Goal: Information Seeking & Learning: Understand process/instructions

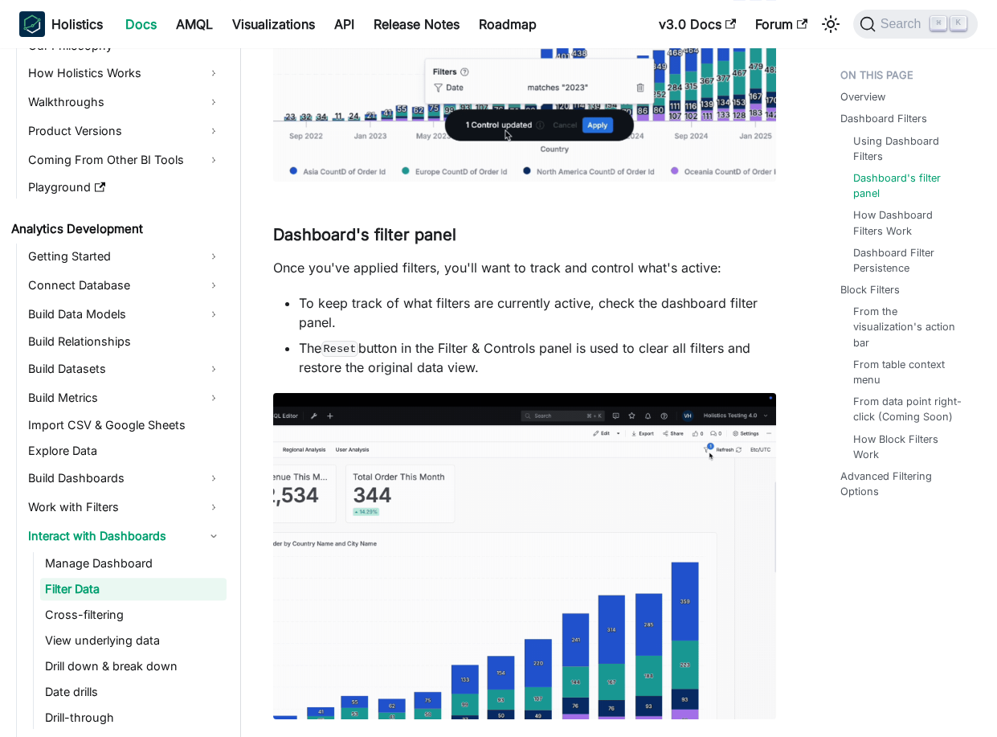
scroll to position [915, 0]
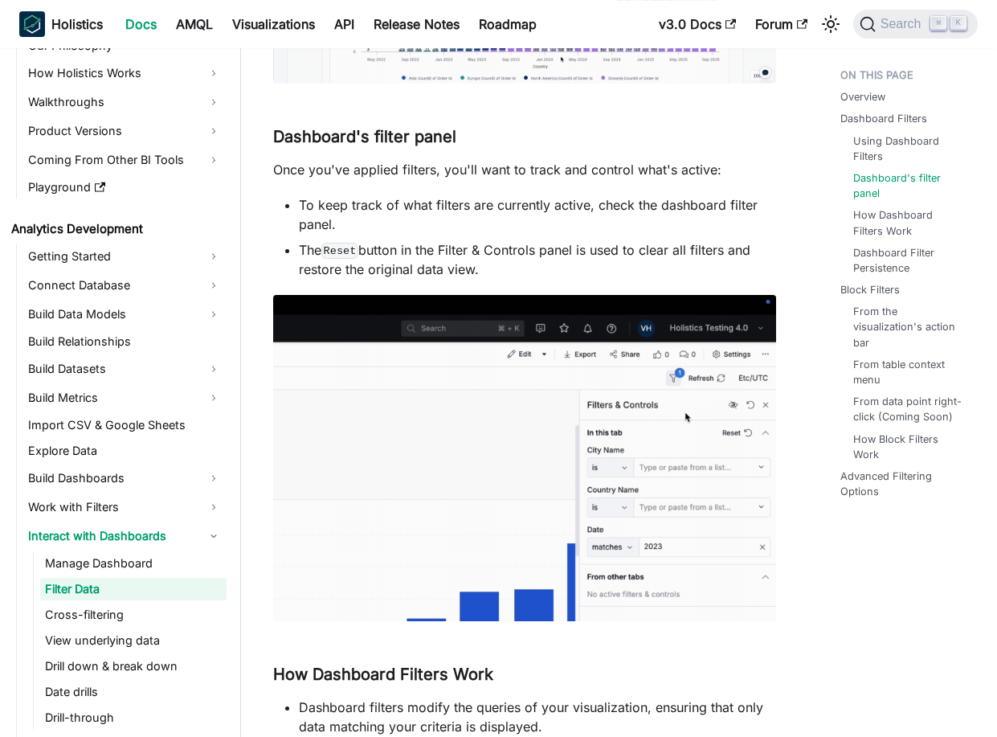
click at [496, 385] on img at bounding box center [524, 458] width 503 height 326
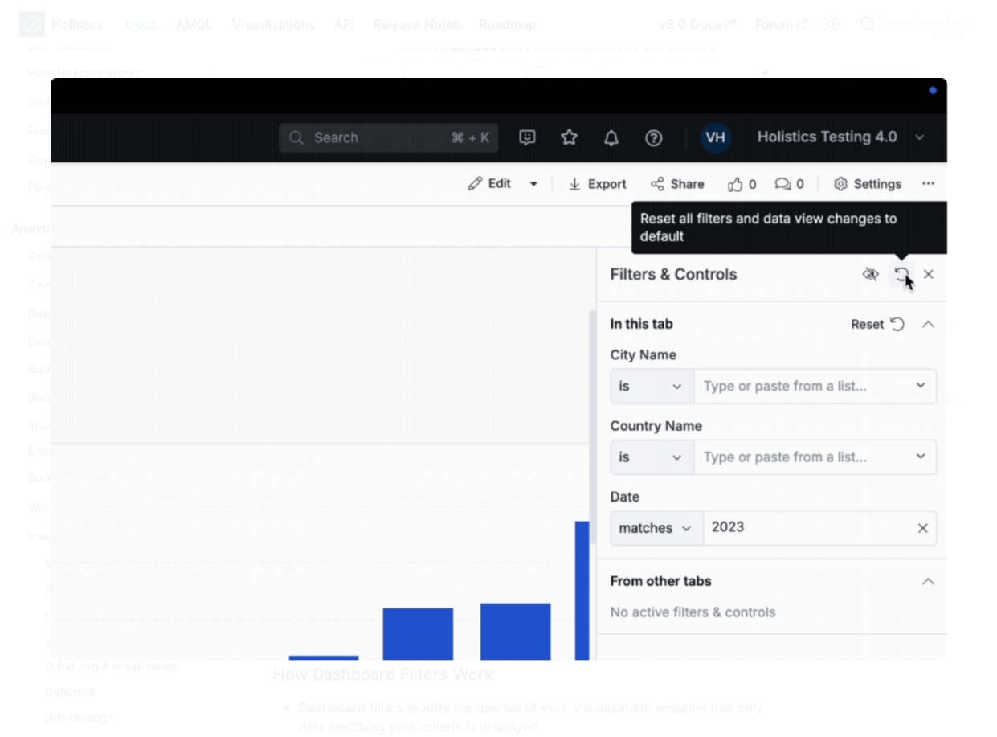
click at [541, 333] on img at bounding box center [499, 369] width 897 height 582
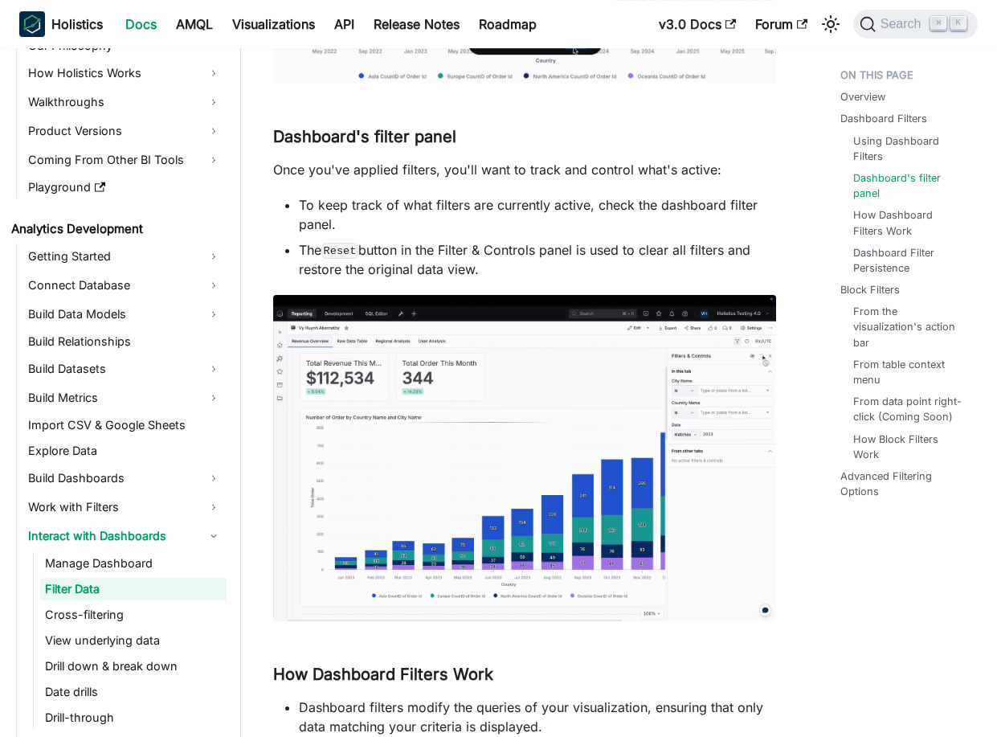
click at [302, 170] on p "Once you've applied filters, you'll want to track and control what's active:" at bounding box center [524, 169] width 503 height 19
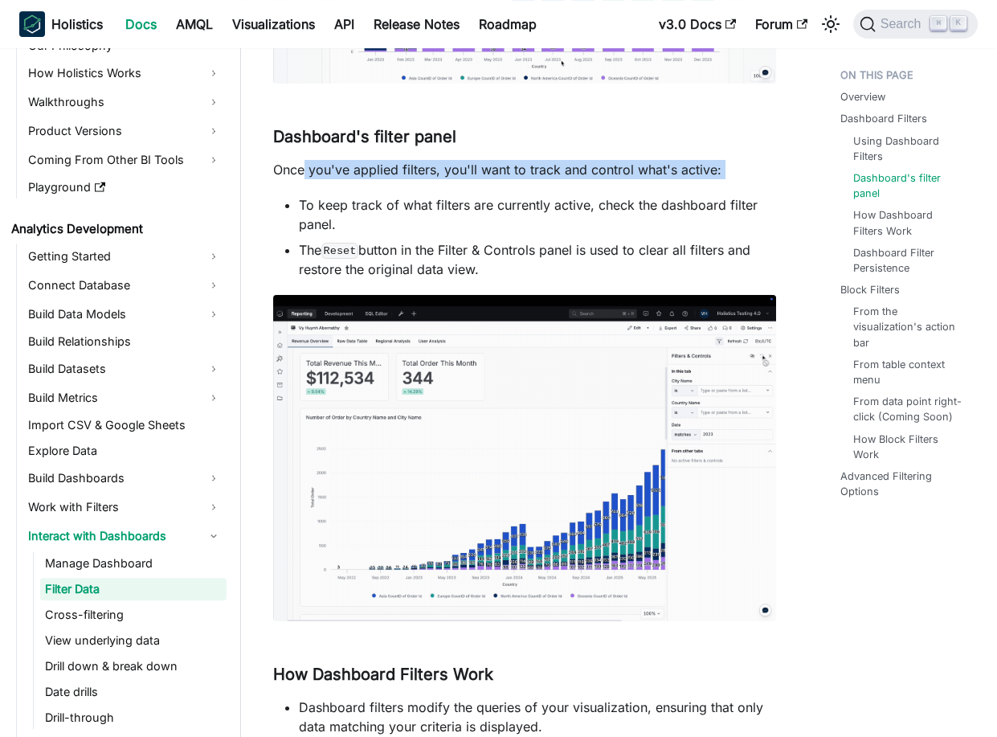
drag, startPoint x: 302, startPoint y: 170, endPoint x: 715, endPoint y: 179, distance: 413.0
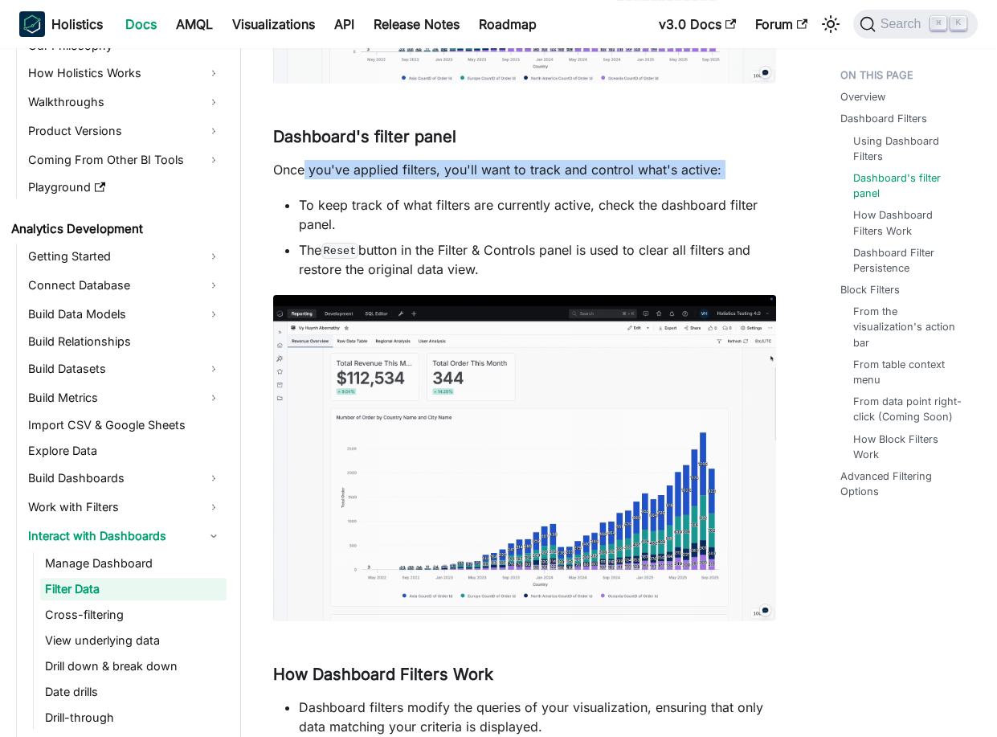
click at [720, 178] on p "Once you've applied filters, you'll want to track and control what's active:" at bounding box center [524, 169] width 503 height 19
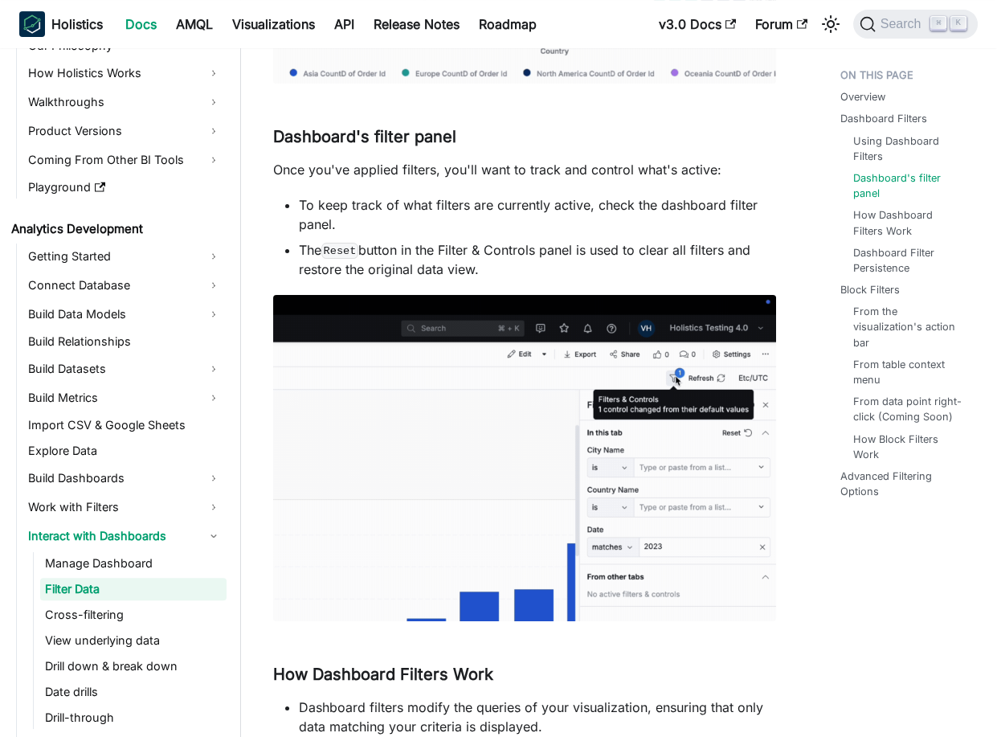
click at [321, 210] on li "To keep track of what filters are currently active, check the dashboard filter …" at bounding box center [537, 214] width 477 height 39
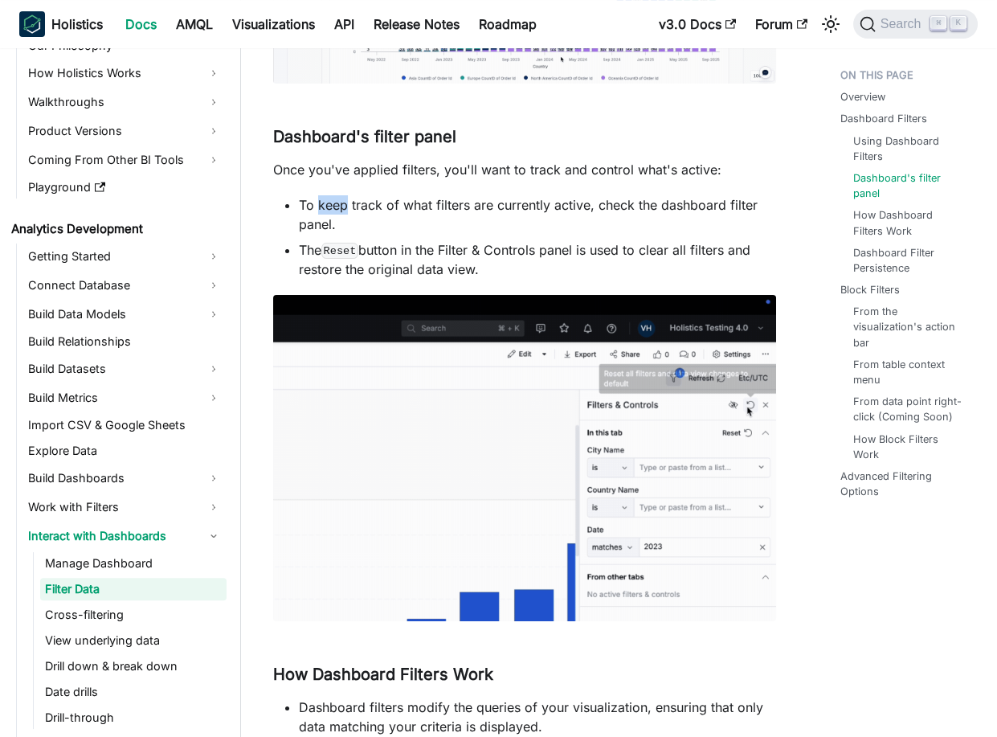
click at [321, 210] on li "To keep track of what filters are currently active, check the dashboard filter …" at bounding box center [537, 214] width 477 height 39
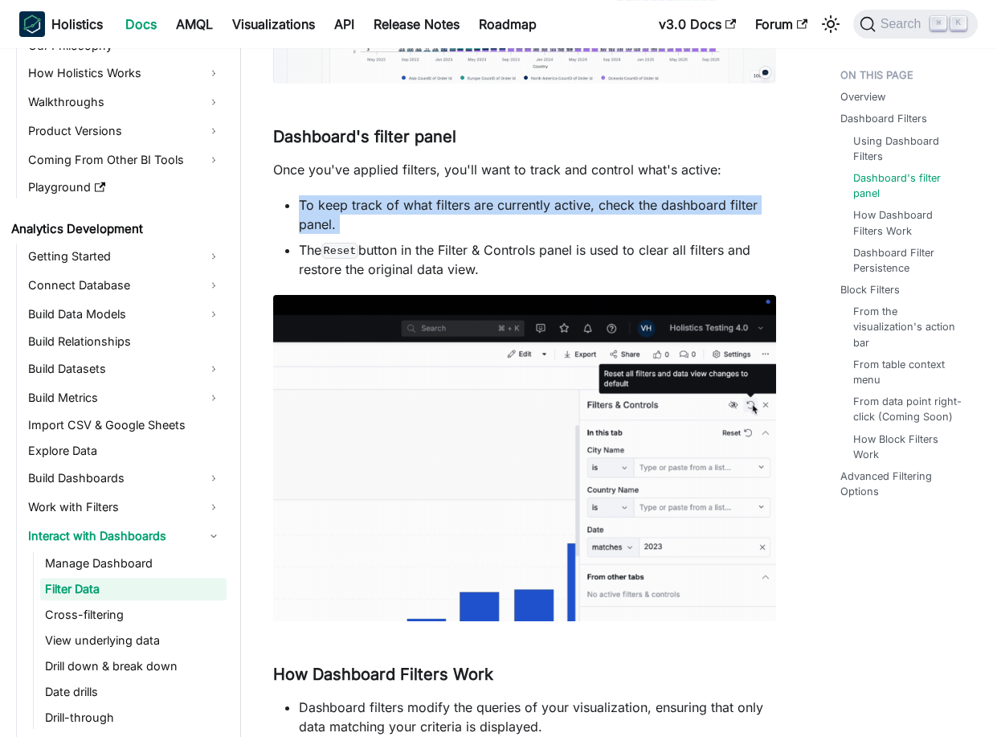
click at [321, 210] on li "To keep track of what filters are currently active, check the dashboard filter …" at bounding box center [537, 214] width 477 height 39
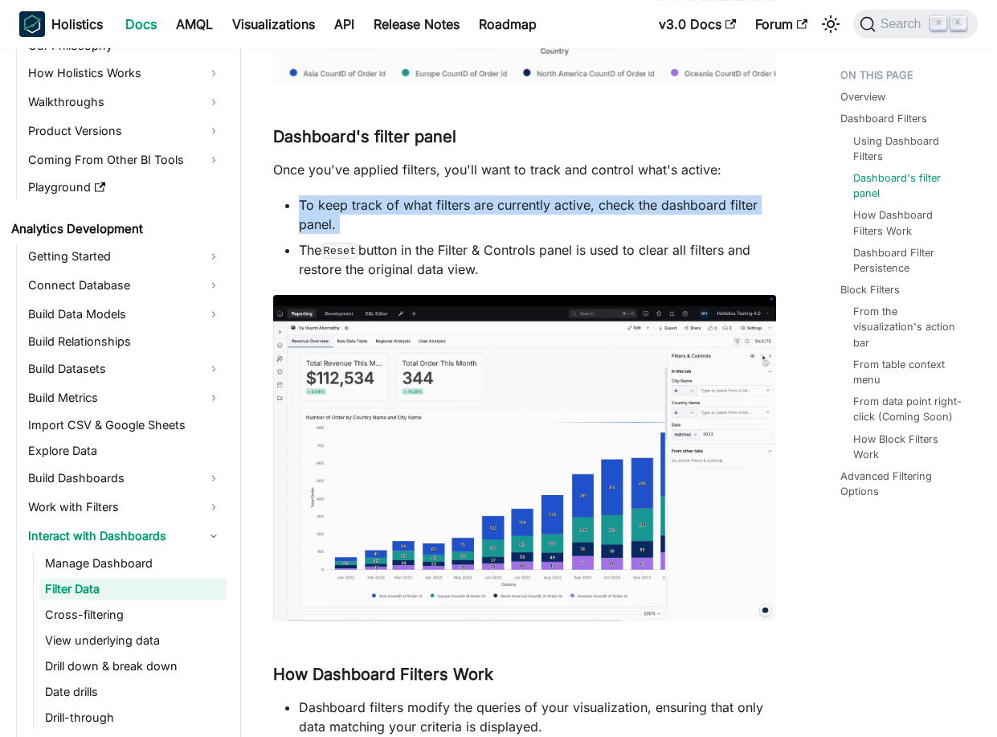
click at [451, 203] on li "To keep track of what filters are currently active, check the dashboard filter …" at bounding box center [537, 214] width 477 height 39
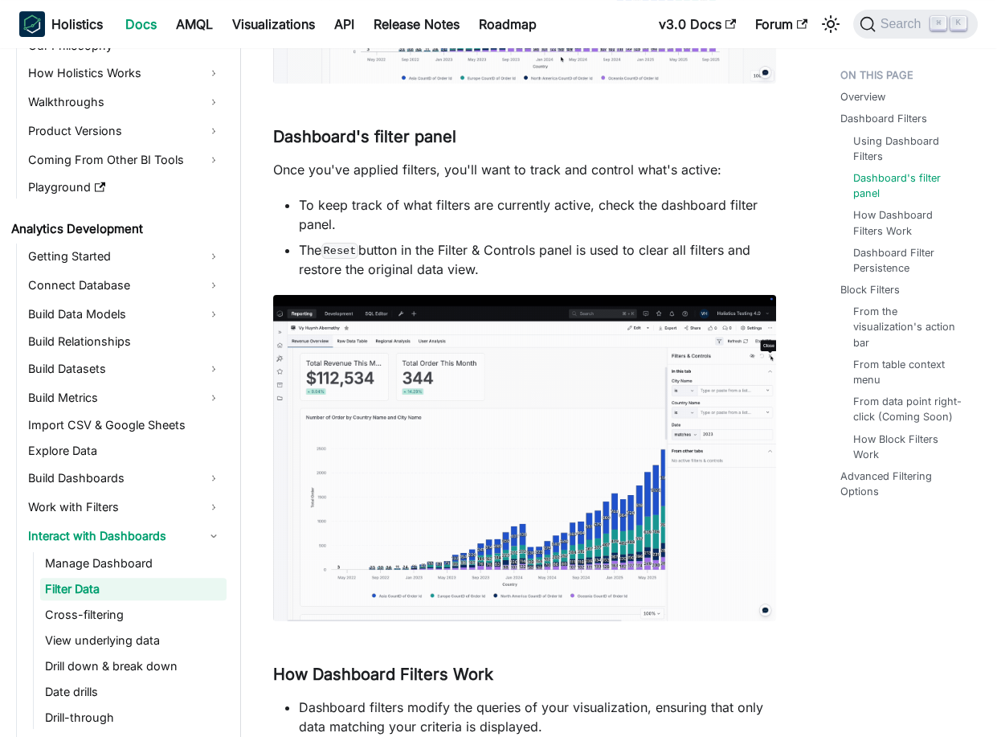
click at [297, 196] on ul "To keep track of what filters are currently active, check the dashboard filter …" at bounding box center [524, 237] width 503 height 84
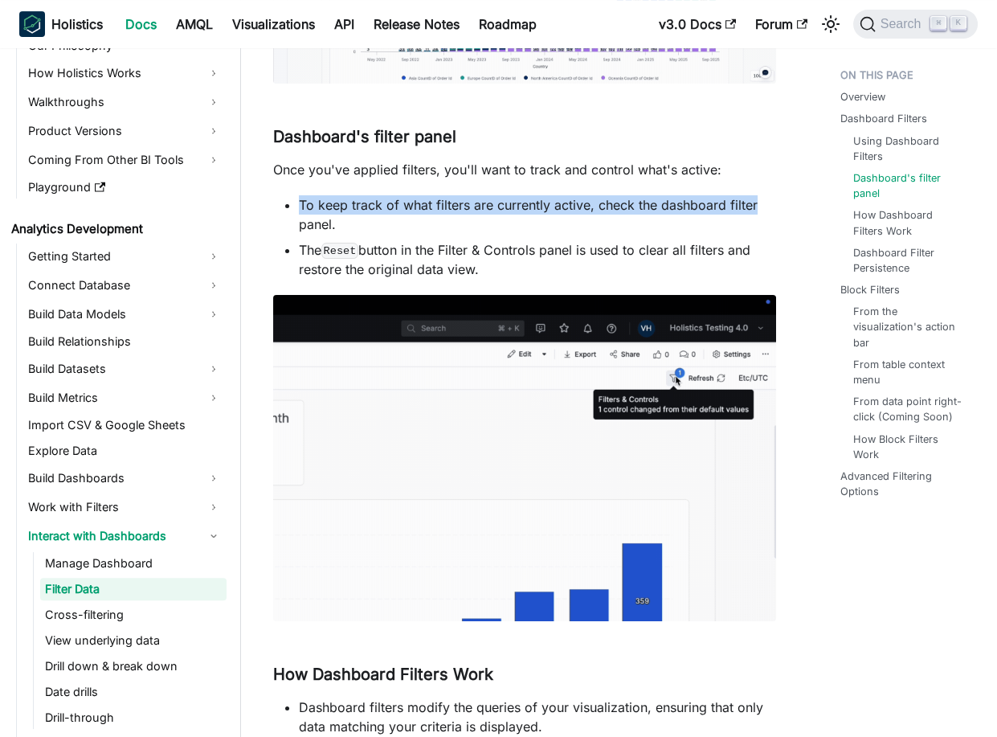
drag, startPoint x: 297, startPoint y: 196, endPoint x: 729, endPoint y: 205, distance: 431.5
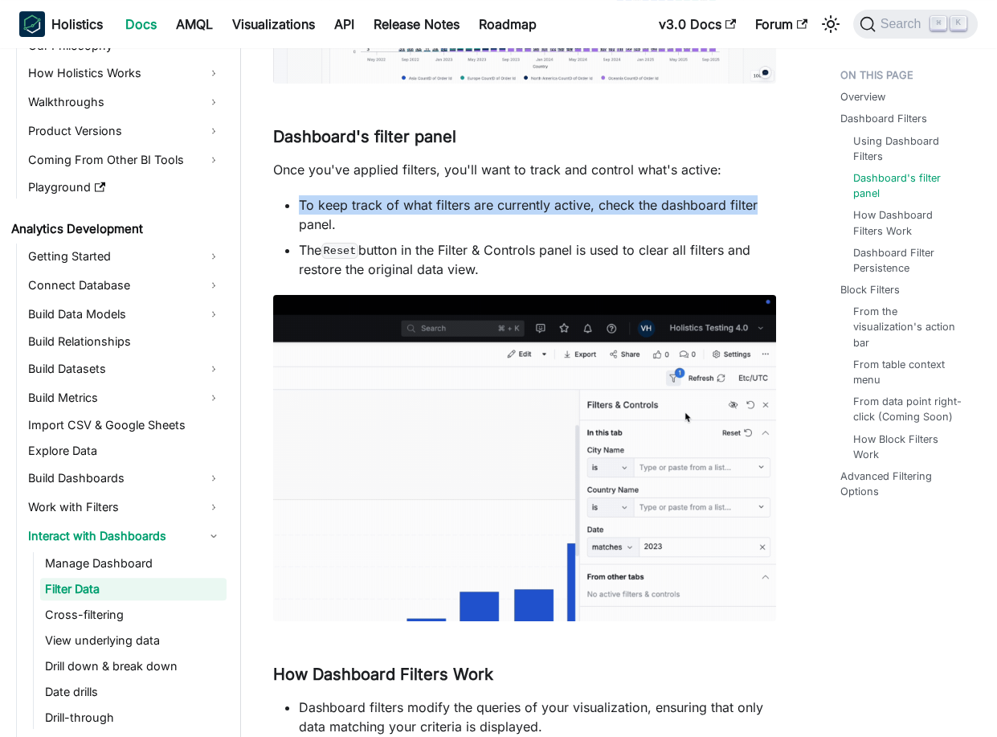
click at [750, 202] on ul "To keep track of what filters are currently active, check the dashboard filter …" at bounding box center [524, 237] width 503 height 84
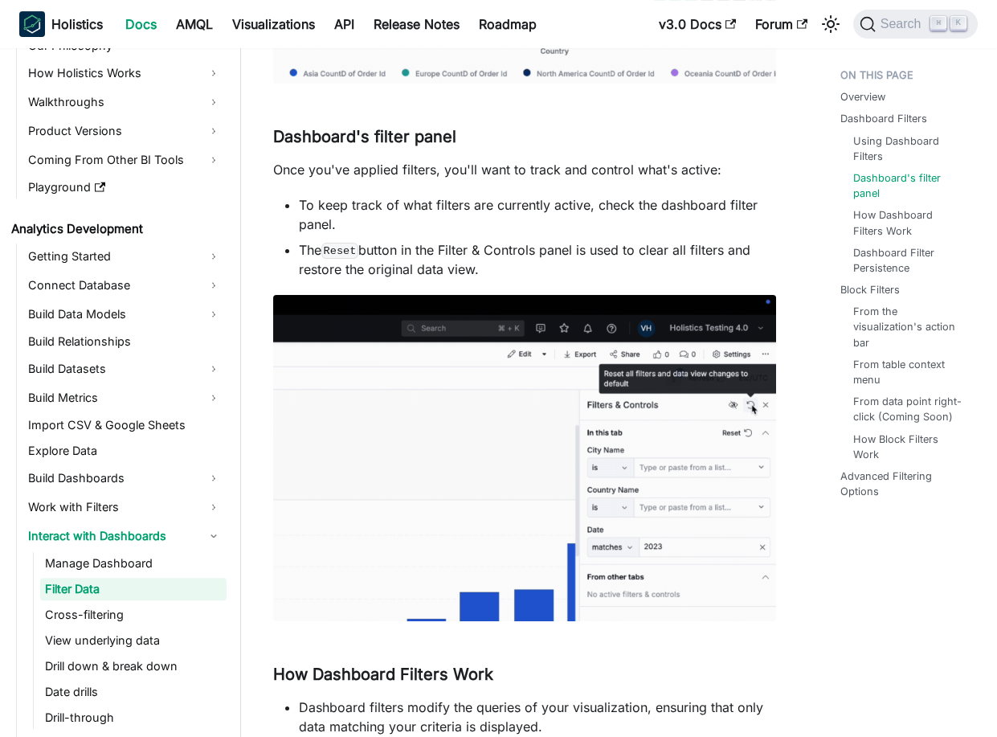
click at [300, 219] on li "To keep track of what filters are currently active, check the dashboard filter …" at bounding box center [537, 214] width 477 height 39
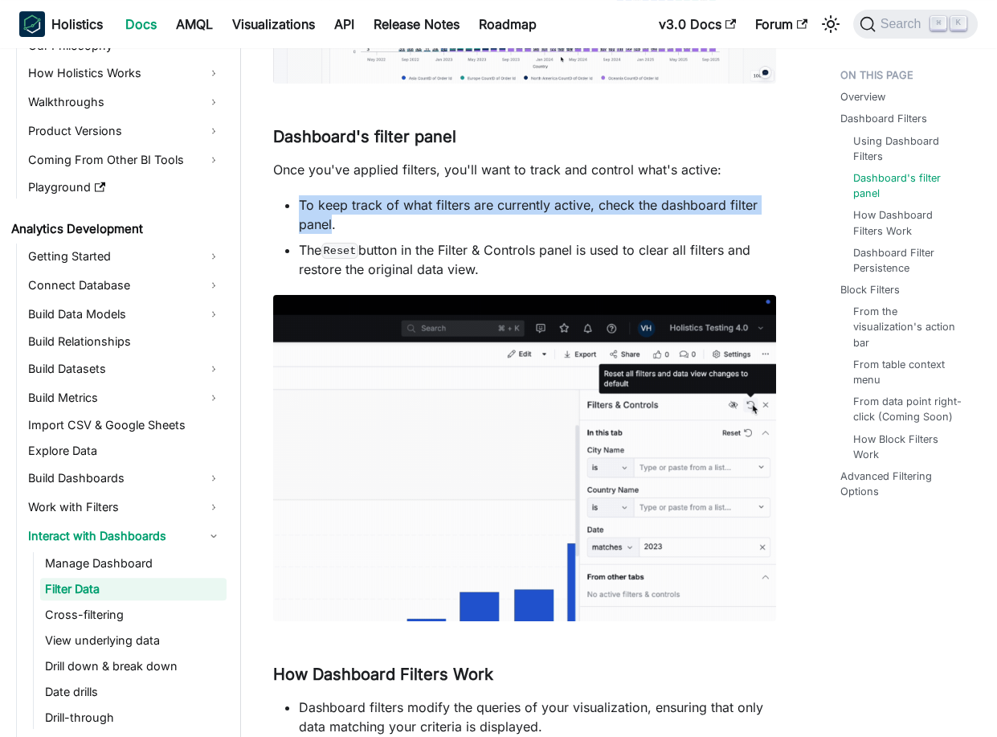
drag, startPoint x: 300, startPoint y: 219, endPoint x: 281, endPoint y: 197, distance: 28.5
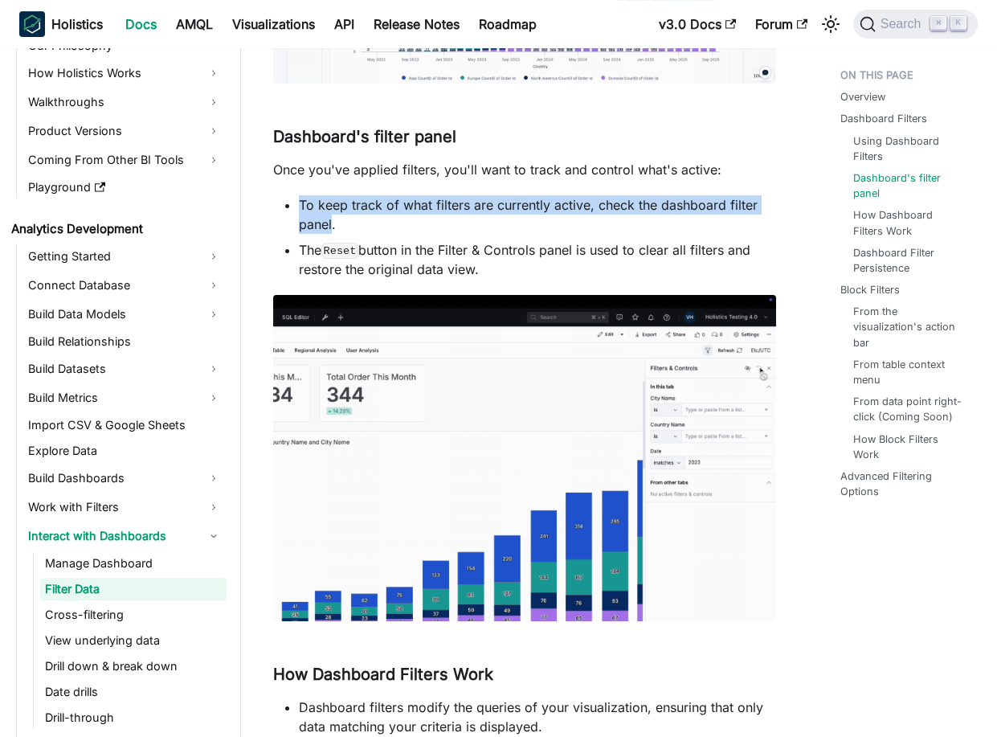
click at [281, 197] on ul "To keep track of what filters are currently active, check the dashboard filter …" at bounding box center [524, 237] width 503 height 84
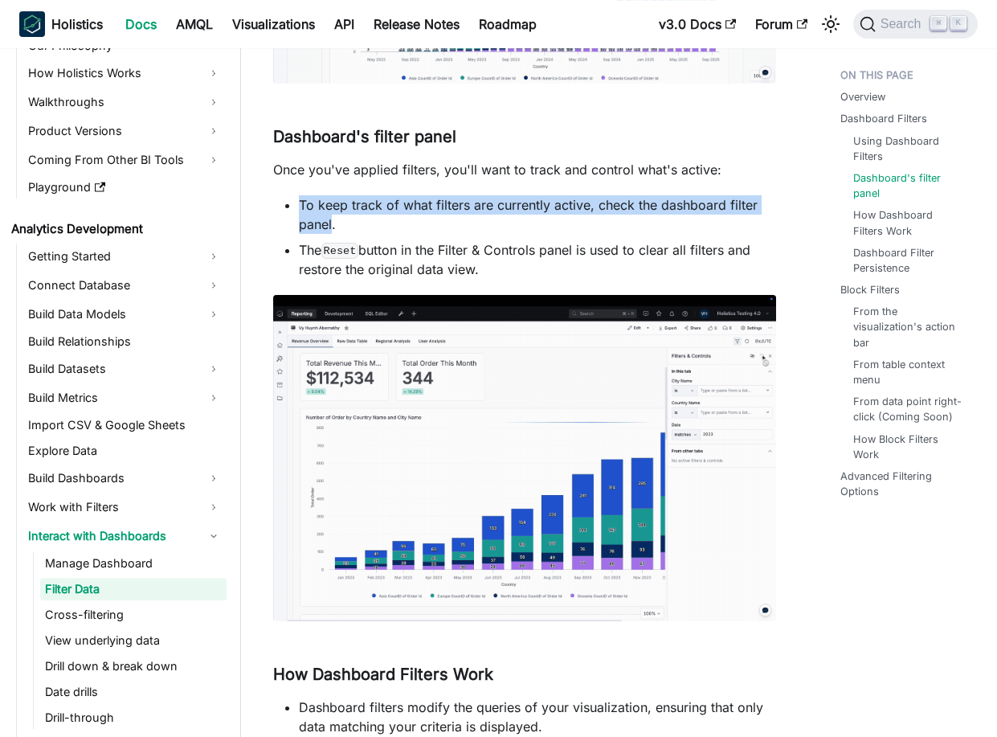
drag, startPoint x: 535, startPoint y: 198, endPoint x: 642, endPoint y: 200, distance: 106.9
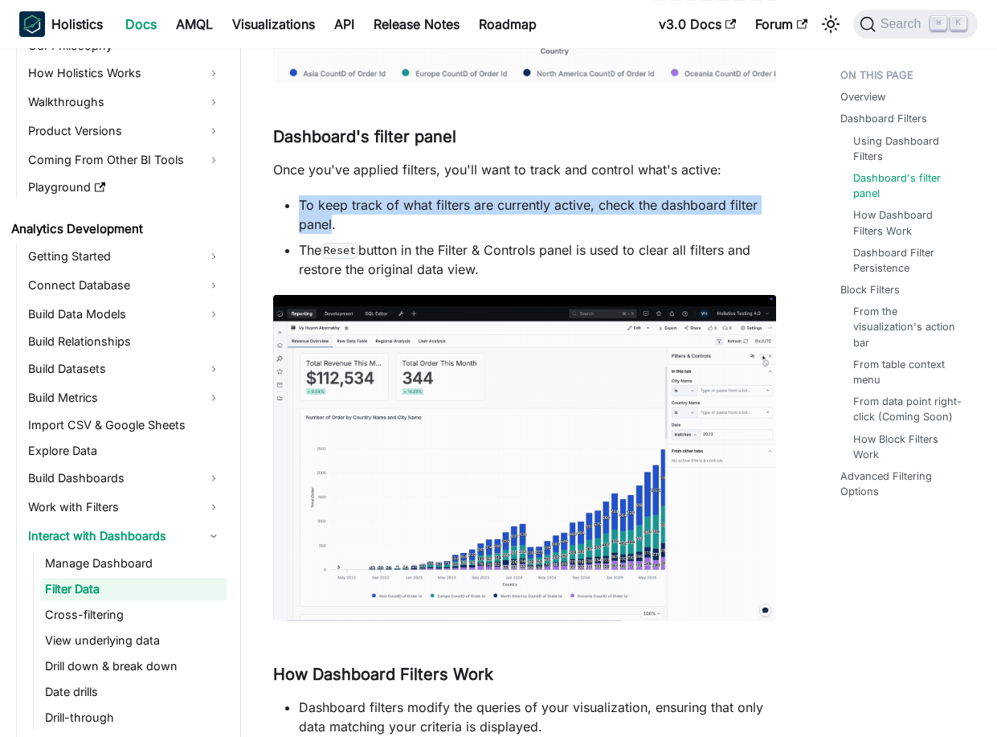
click at [536, 198] on li "To keep track of what filters are currently active, check the dashboard filter …" at bounding box center [537, 214] width 477 height 39
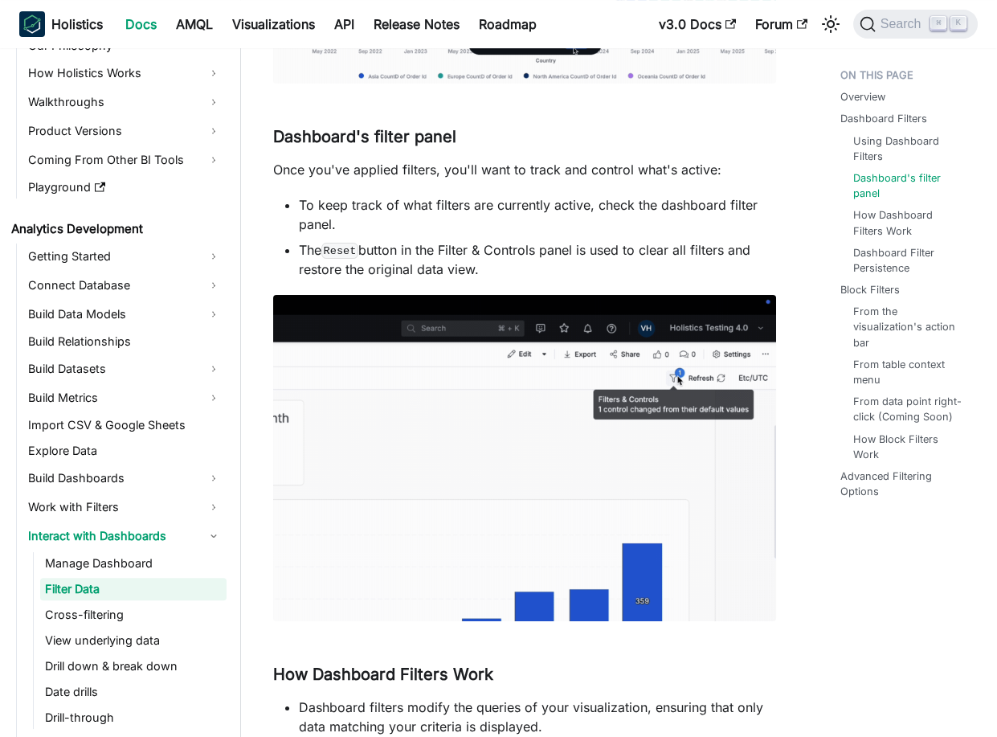
click at [709, 201] on li "To keep track of what filters are currently active, check the dashboard filter …" at bounding box center [537, 214] width 477 height 39
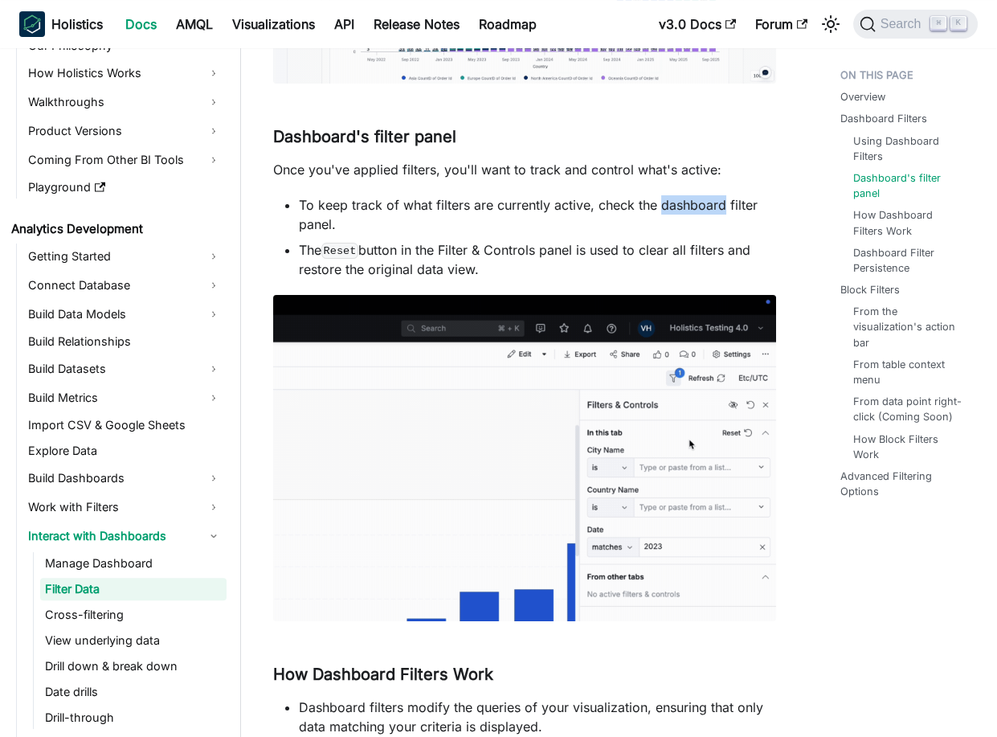
click at [709, 201] on li "To keep track of what filters are currently active, check the dashboard filter …" at bounding box center [537, 214] width 477 height 39
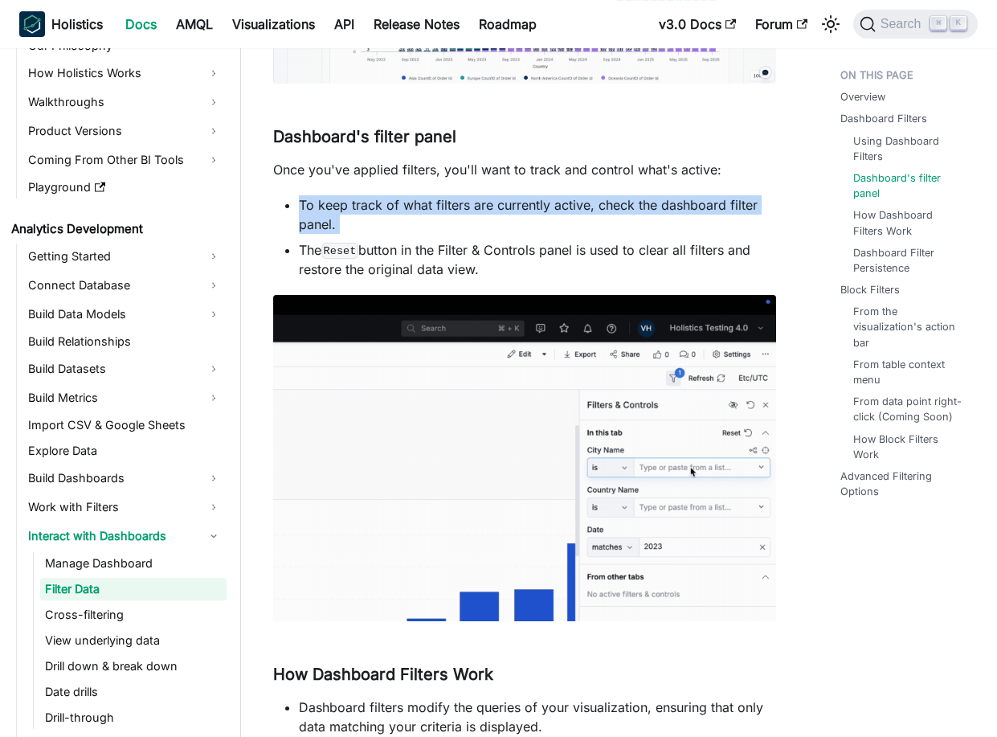
click at [709, 201] on li "To keep track of what filters are currently active, check the dashboard filter …" at bounding box center [537, 214] width 477 height 39
click at [531, 206] on li "To keep track of what filters are currently active, check the dashboard filter …" at bounding box center [537, 214] width 477 height 39
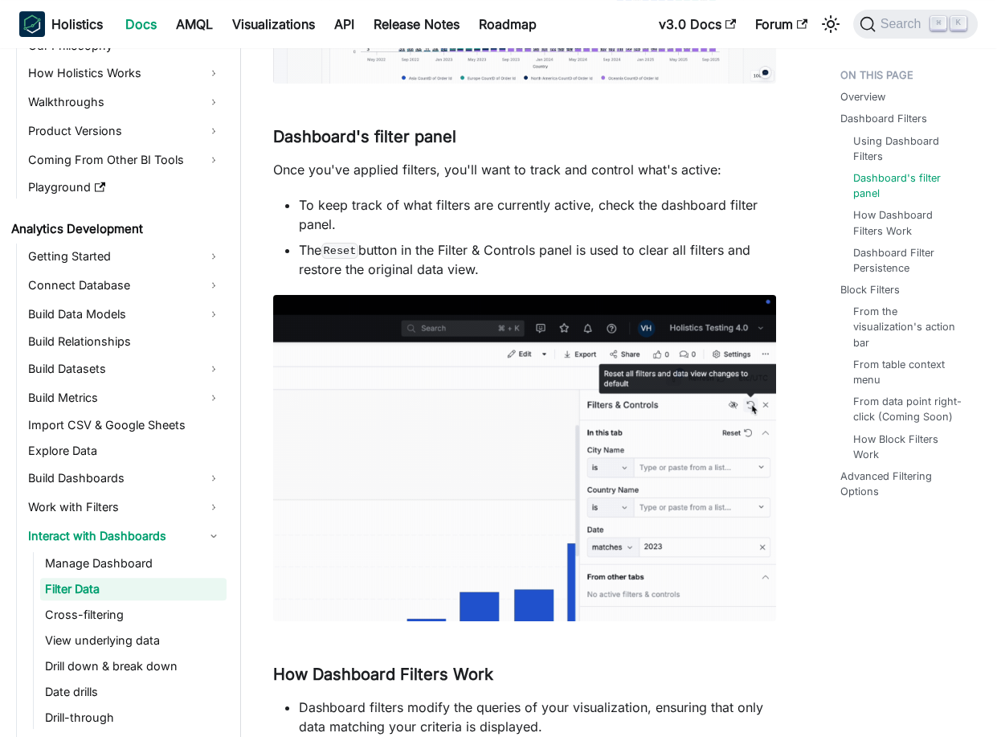
click at [310, 253] on li "The Reset button in the Filter & Controls panel is used to clear all filters an…" at bounding box center [537, 259] width 477 height 39
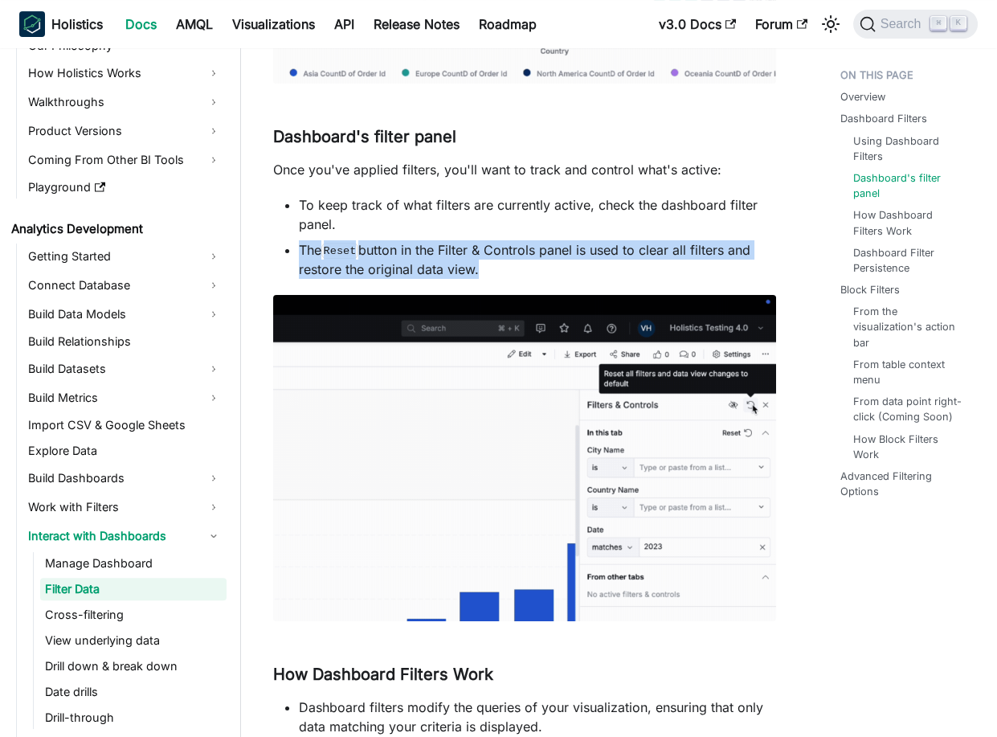
drag, startPoint x: 310, startPoint y: 253, endPoint x: 530, endPoint y: 274, distance: 221.1
click at [530, 274] on li "The Reset button in the Filter & Controls panel is used to clear all filters an…" at bounding box center [537, 259] width 477 height 39
click at [659, 244] on li "The Reset button in the Filter & Controls panel is used to clear all filters an…" at bounding box center [537, 259] width 477 height 39
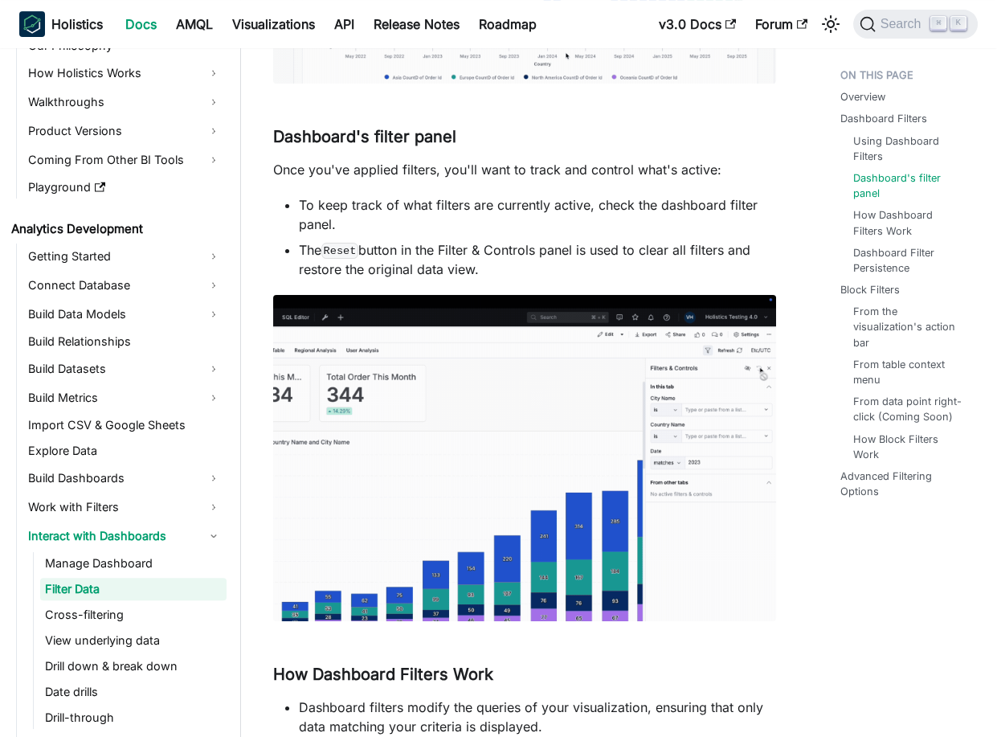
click at [314, 250] on li "The Reset button in the Filter & Controls panel is used to clear all filters an…" at bounding box center [537, 259] width 477 height 39
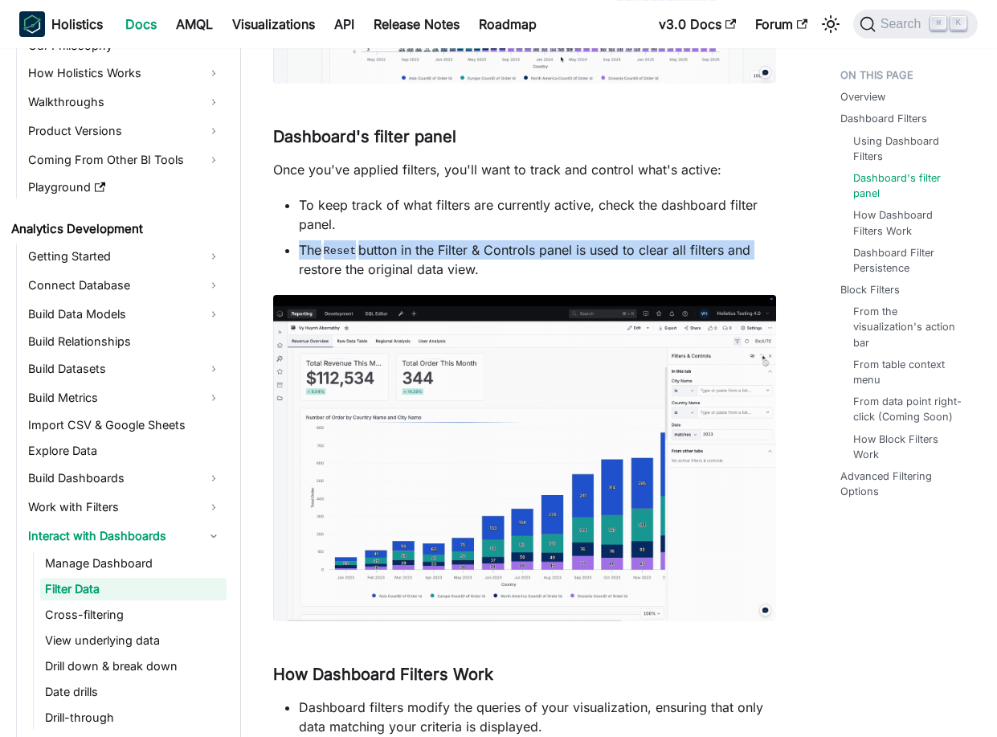
drag, startPoint x: 314, startPoint y: 250, endPoint x: 710, endPoint y: 261, distance: 396.2
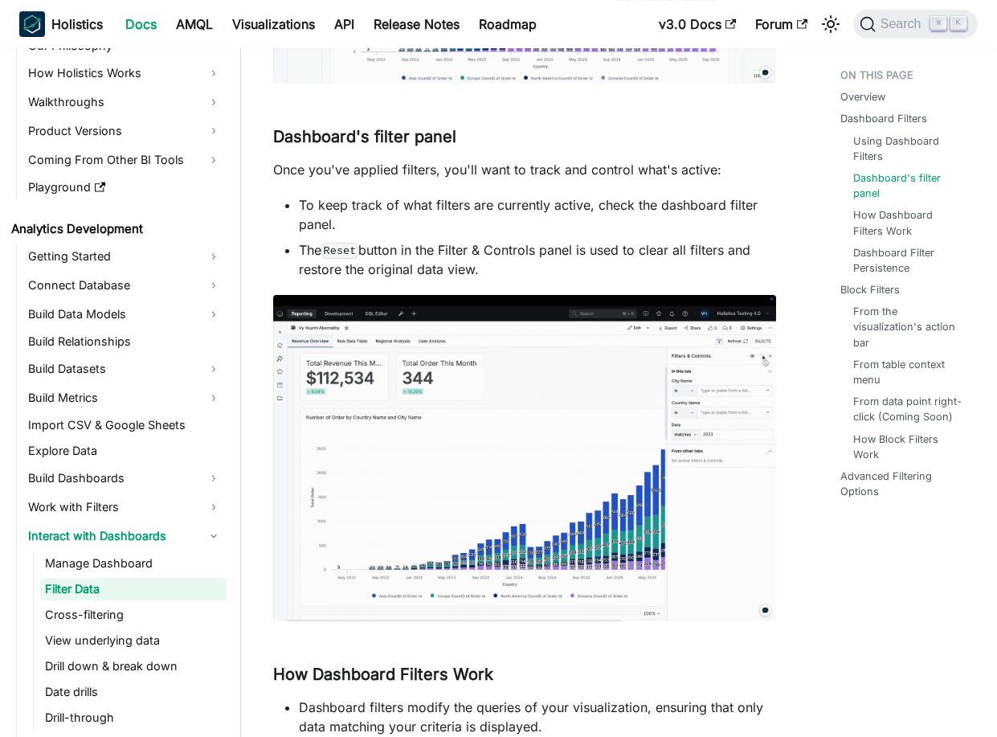
click at [308, 271] on li "The Reset button in the Filter & Controls panel is used to clear all filters an…" at bounding box center [537, 259] width 477 height 39
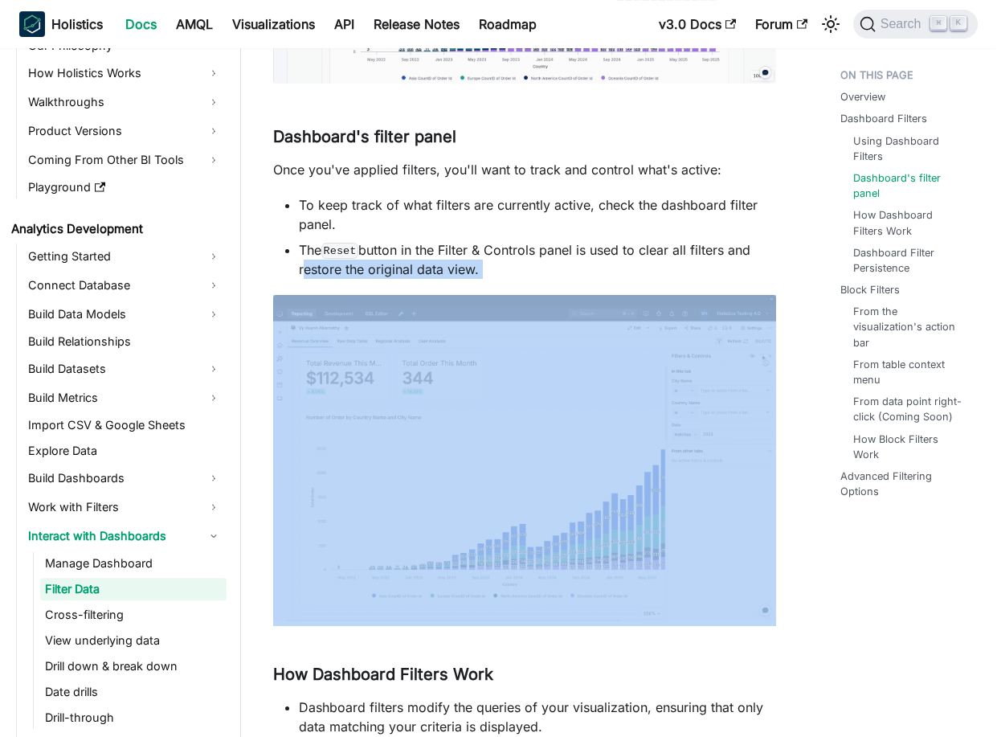
drag, startPoint x: 308, startPoint y: 271, endPoint x: 519, endPoint y: 278, distance: 210.6
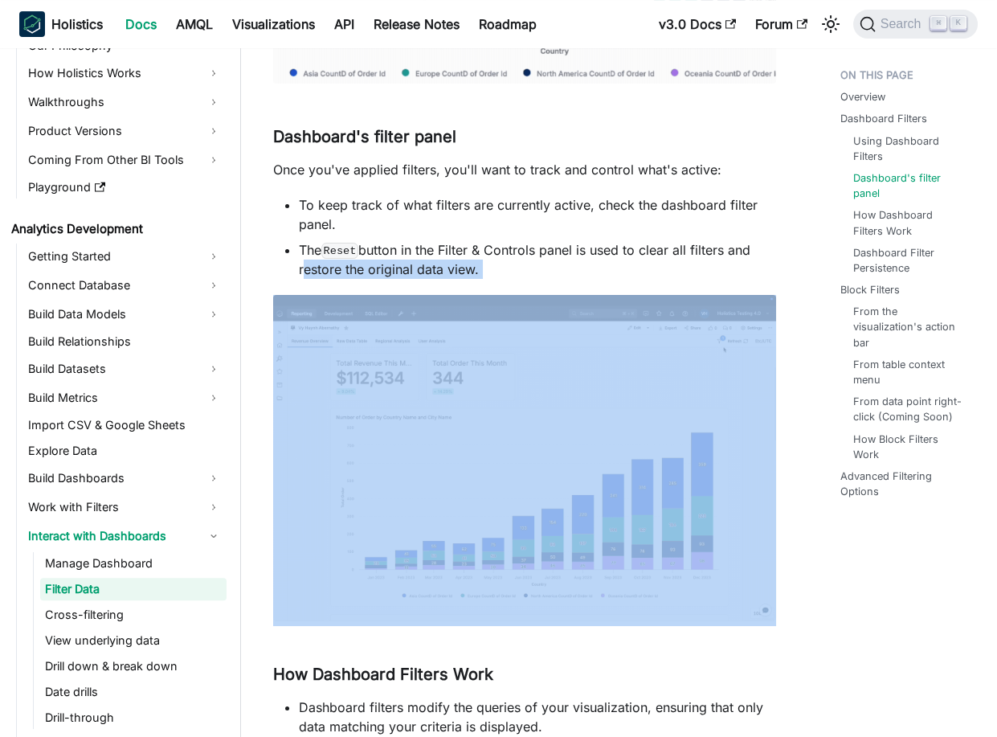
click at [670, 268] on li "The Reset button in the Filter & Controls panel is used to clear all filters an…" at bounding box center [537, 259] width 477 height 39
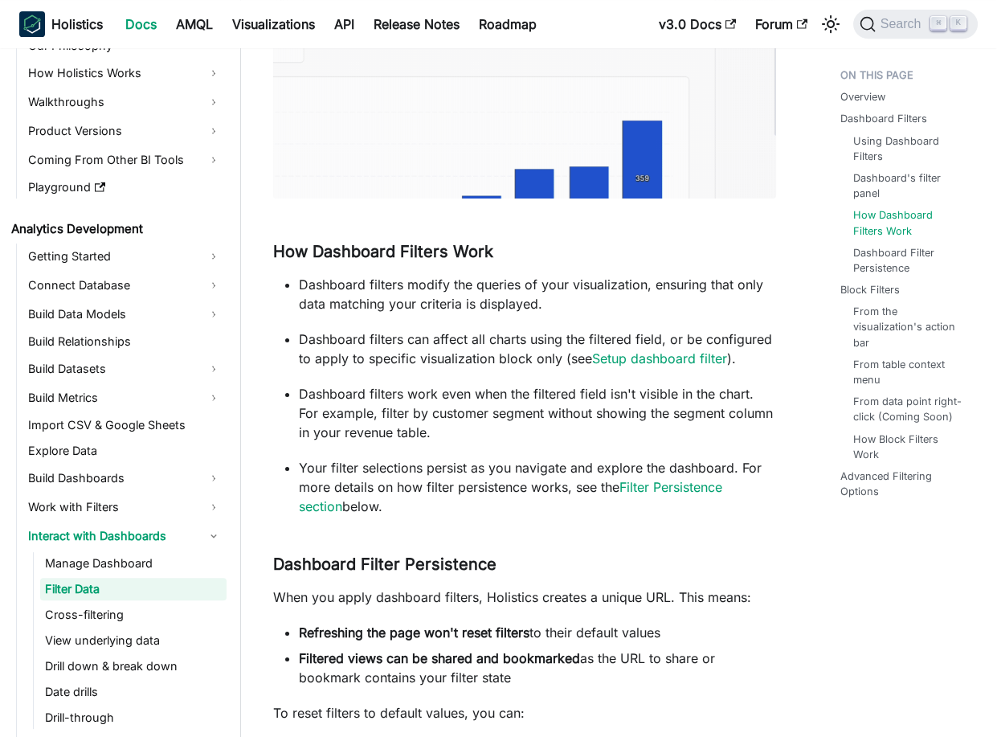
scroll to position [1425, 0]
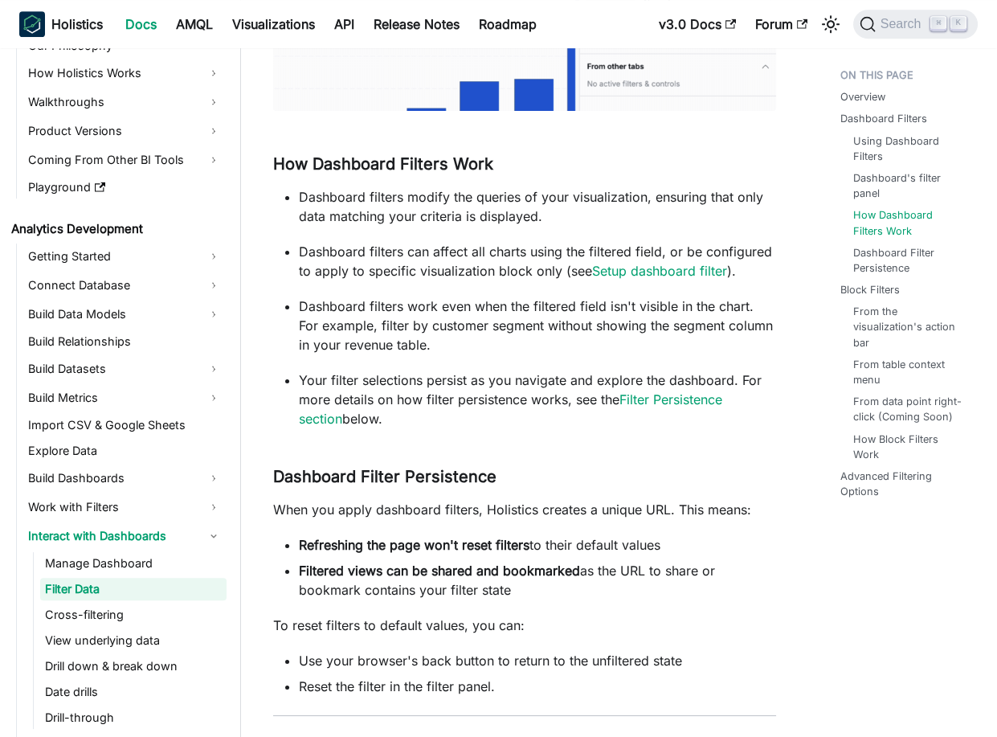
click at [435, 195] on p "Dashboard filters modify the queries of your visualization, ensuring that only …" at bounding box center [537, 206] width 477 height 39
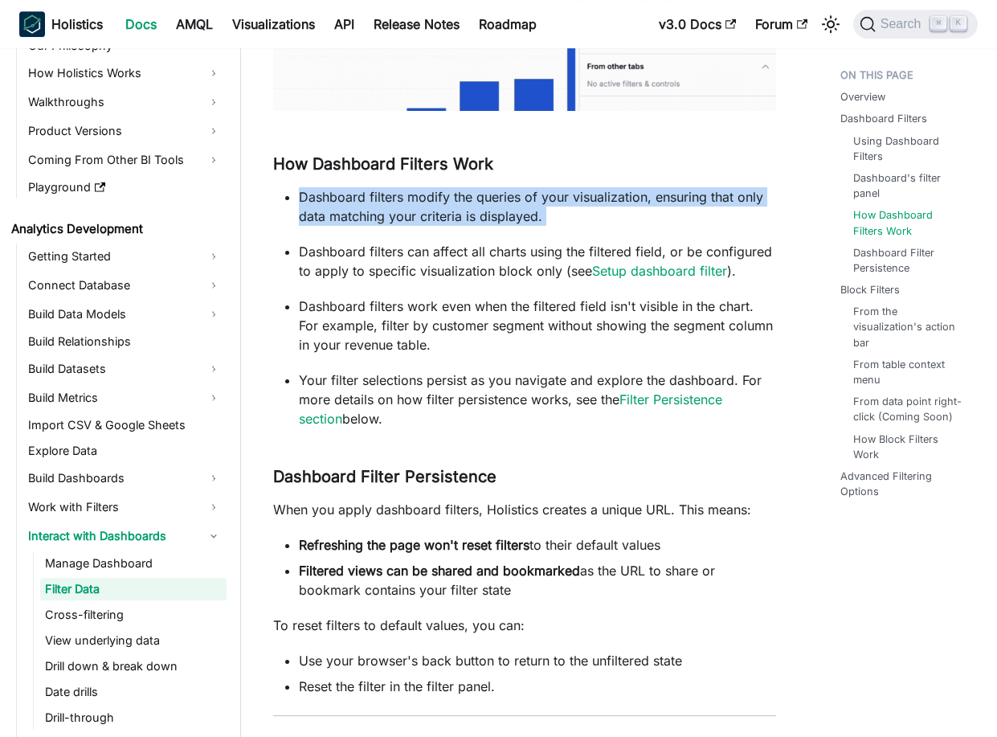
click at [435, 195] on p "Dashboard filters modify the queries of your visualization, ensuring that only …" at bounding box center [537, 206] width 477 height 39
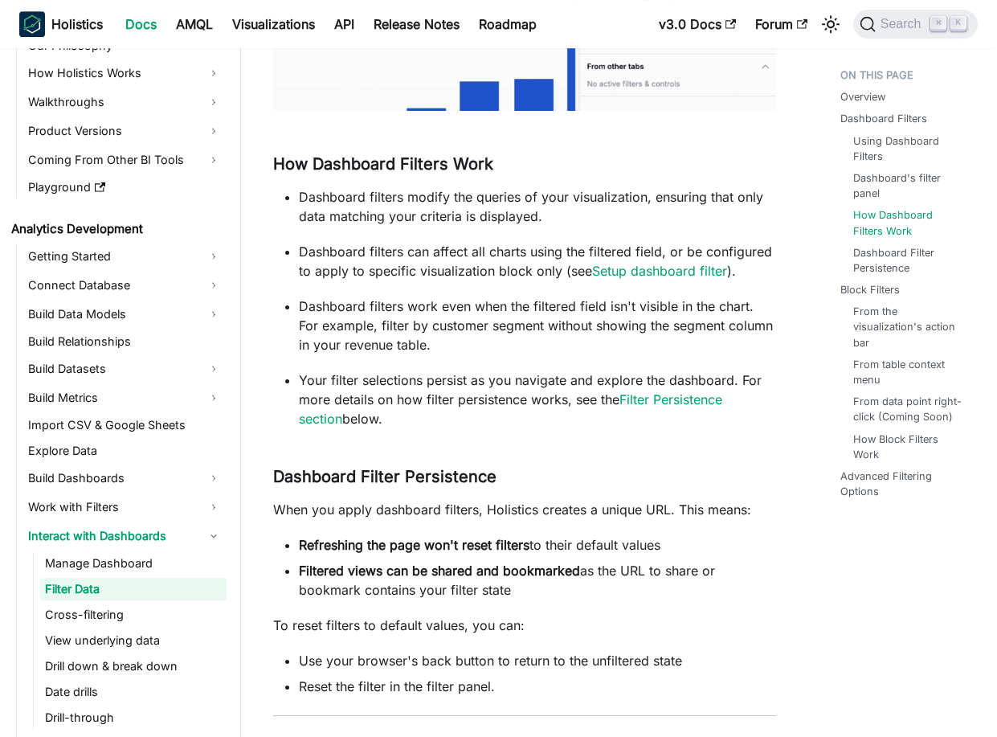
click at [503, 250] on p "Dashboard filters can affect all charts using the filtered field, or be configu…" at bounding box center [537, 261] width 477 height 39
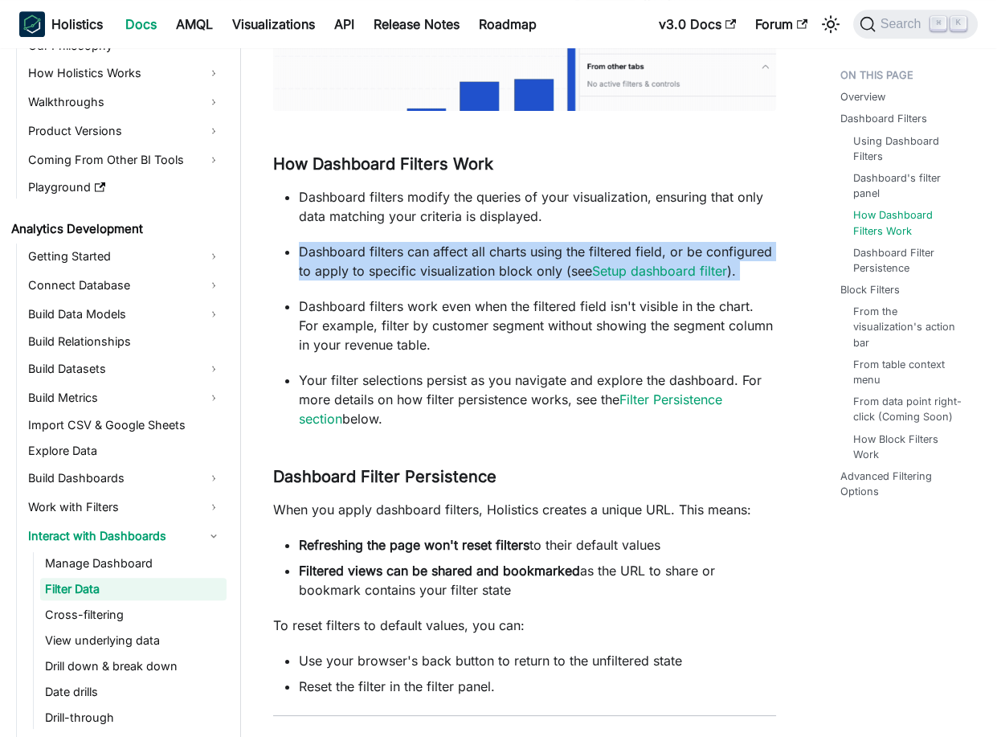
click at [503, 250] on p "Dashboard filters can affect all charts using the filtered field, or be configu…" at bounding box center [537, 261] width 477 height 39
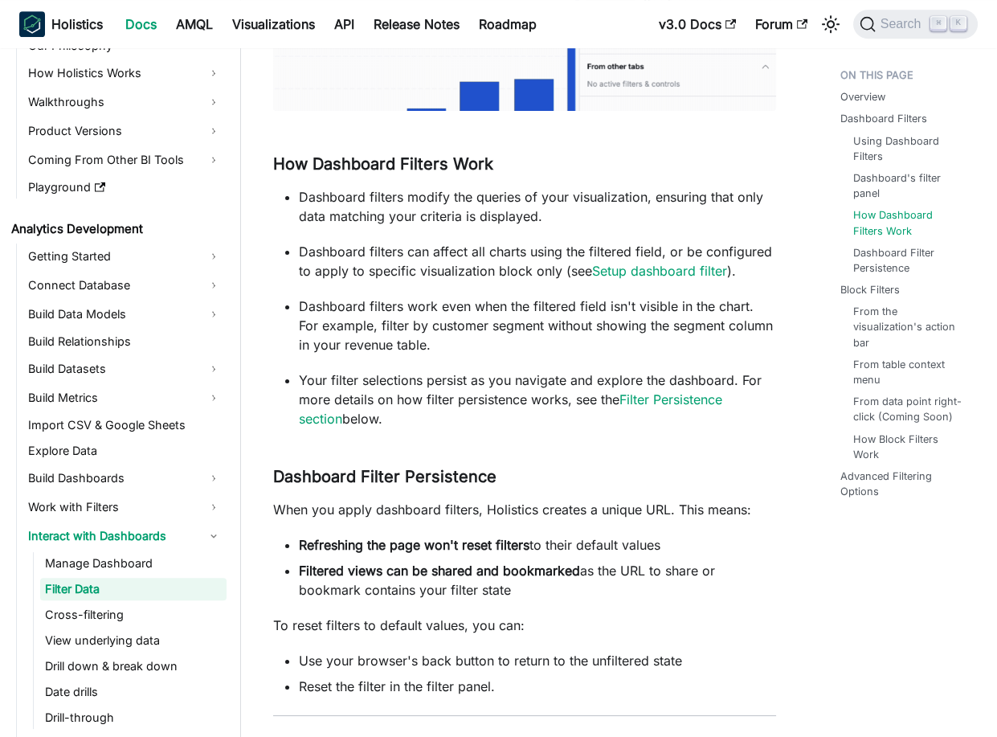
click at [520, 304] on p "Dashboard filters work even when the filtered field isn't visible in the chart.…" at bounding box center [537, 325] width 477 height 58
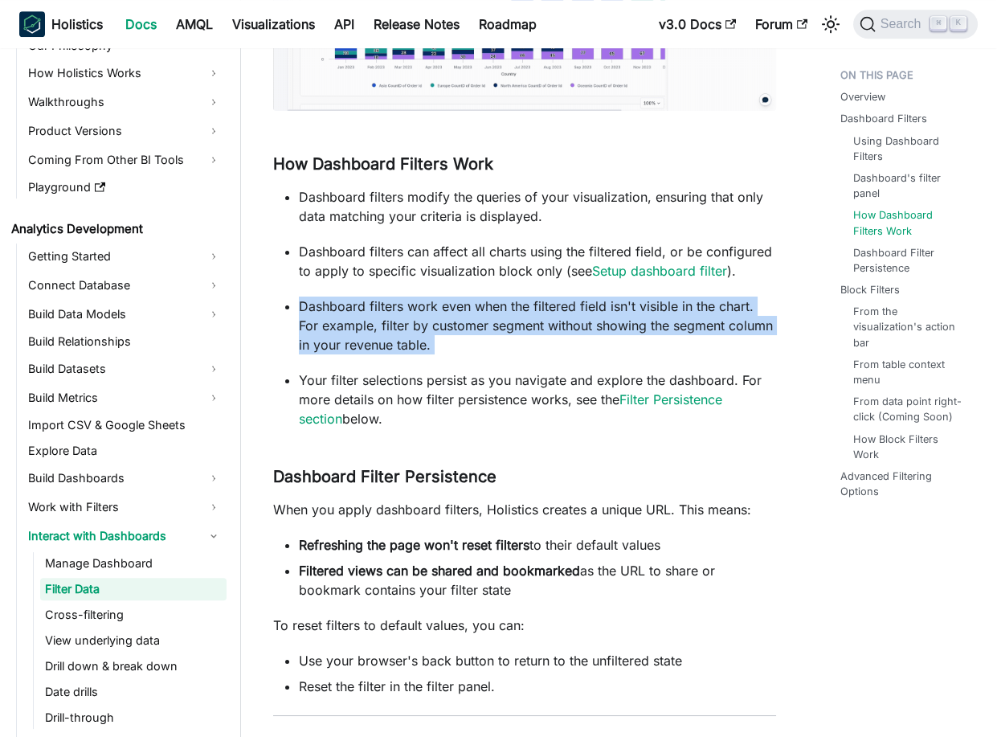
click at [520, 304] on p "Dashboard filters work even when the filtered field isn't visible in the chart.…" at bounding box center [537, 325] width 477 height 58
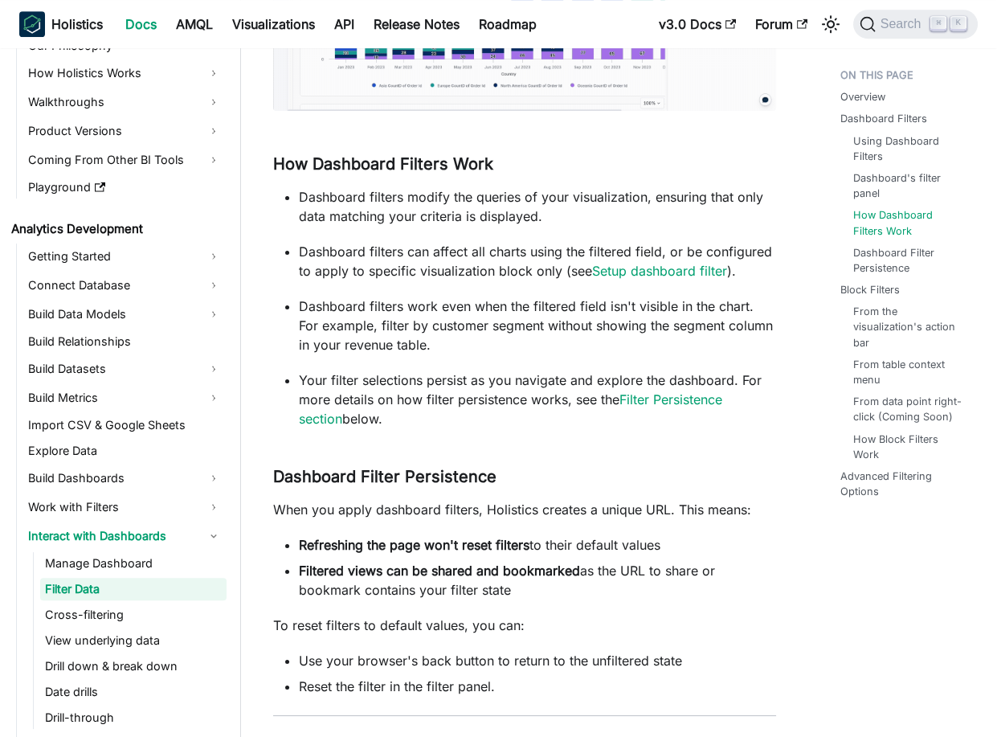
click at [524, 255] on p "Dashboard filters can affect all charts using the filtered field, or be configu…" at bounding box center [537, 261] width 477 height 39
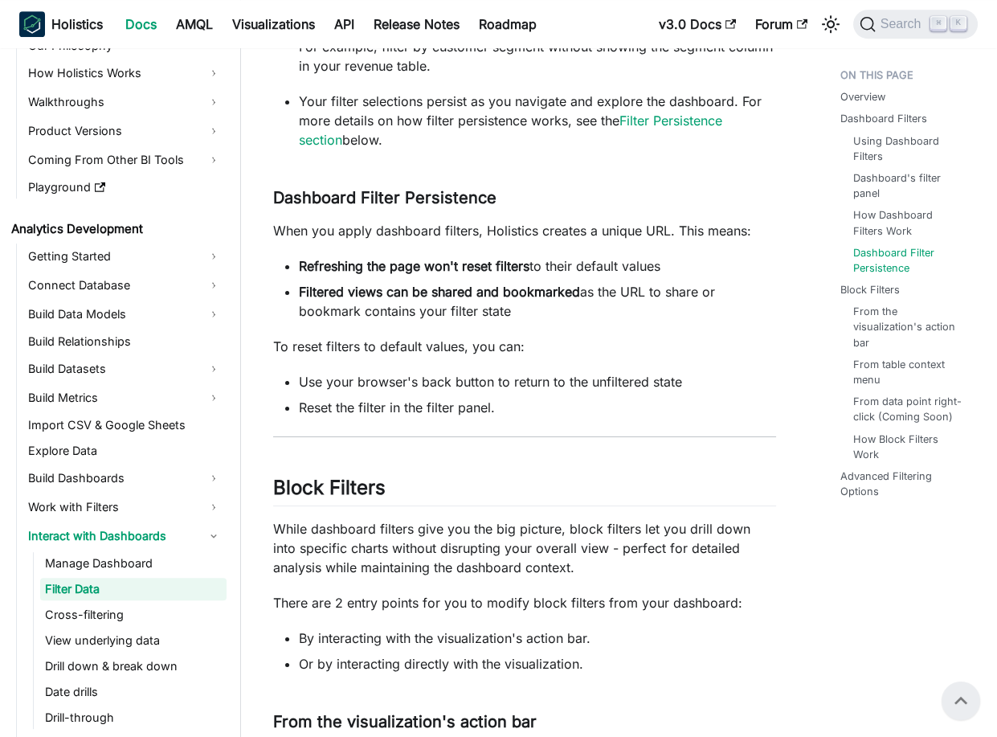
scroll to position [1698, 0]
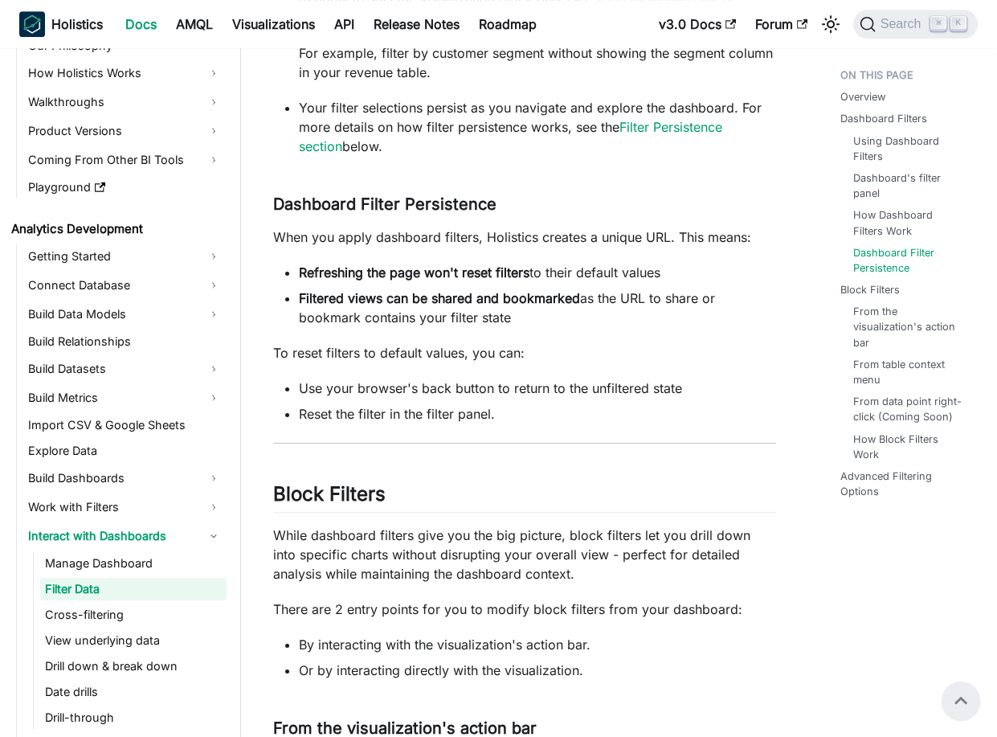
click at [294, 231] on p "When you apply dashboard filters, Holistics creates a unique URL. This means:" at bounding box center [524, 236] width 503 height 19
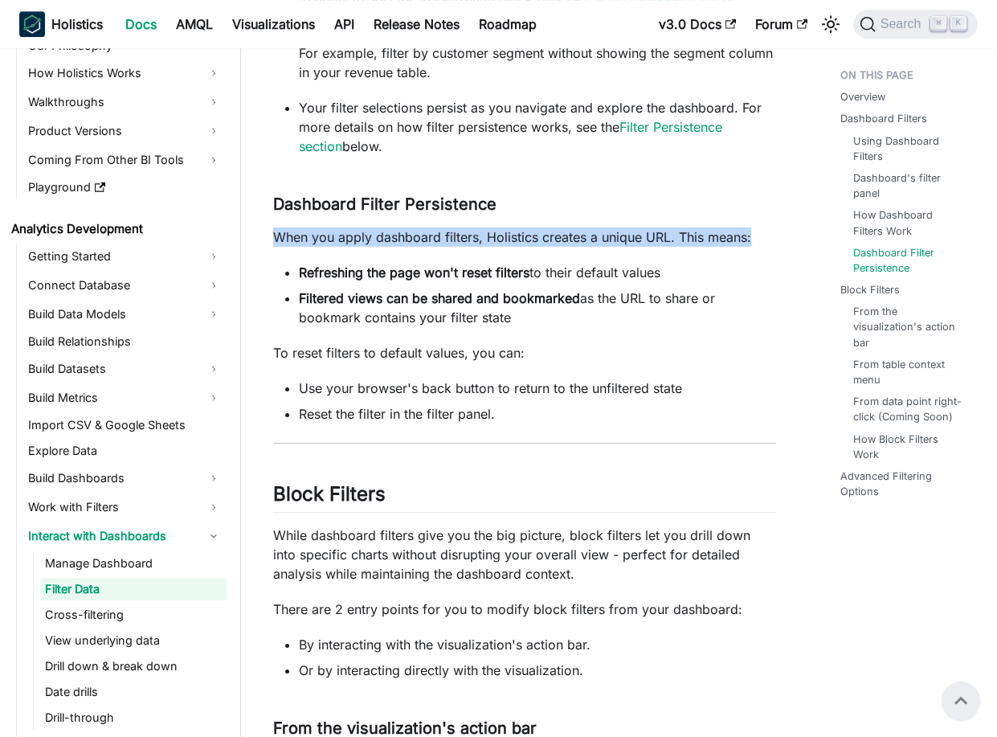
drag, startPoint x: 294, startPoint y: 231, endPoint x: 753, endPoint y: 244, distance: 458.9
click at [769, 243] on p "When you apply dashboard filters, Holistics creates a unique URL. This means:" at bounding box center [524, 236] width 503 height 19
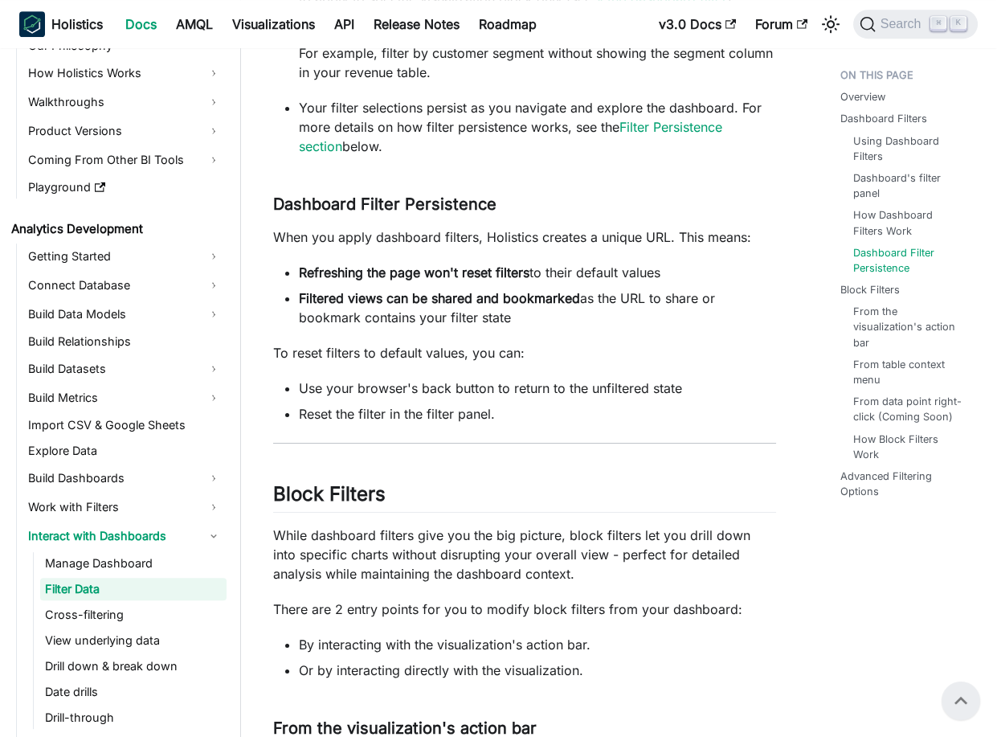
click at [326, 273] on strong "Refreshing the page won't reset filters" at bounding box center [414, 272] width 231 height 16
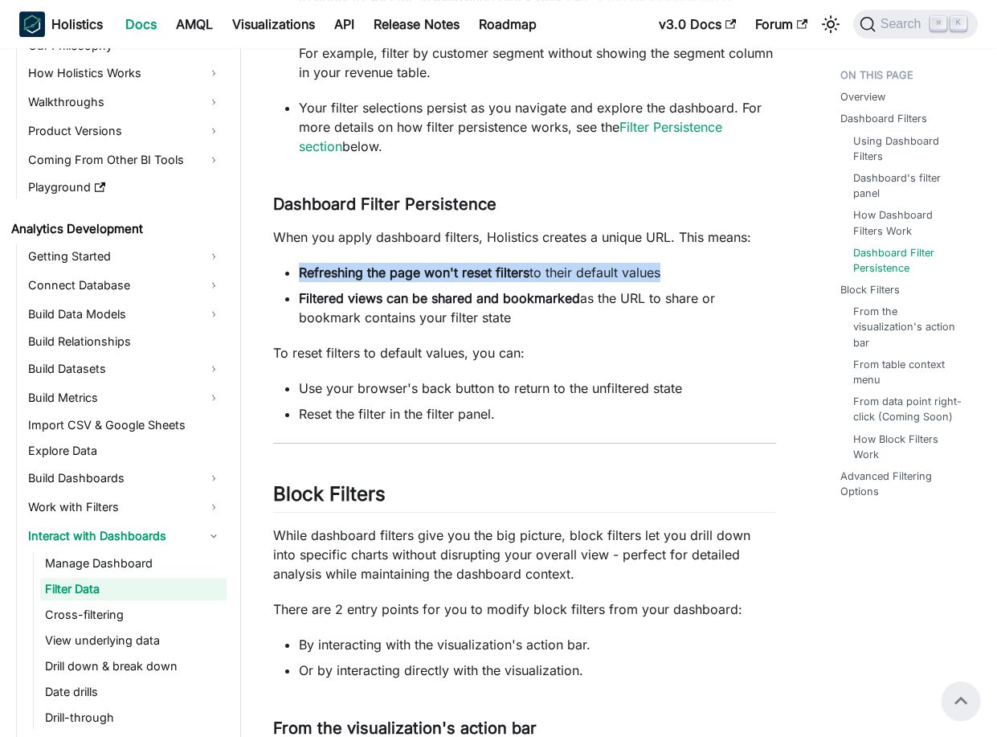
click at [326, 273] on strong "Refreshing the page won't reset filters" at bounding box center [414, 272] width 231 height 16
click at [521, 277] on strong "Refreshing the page won't reset filters" at bounding box center [414, 272] width 231 height 16
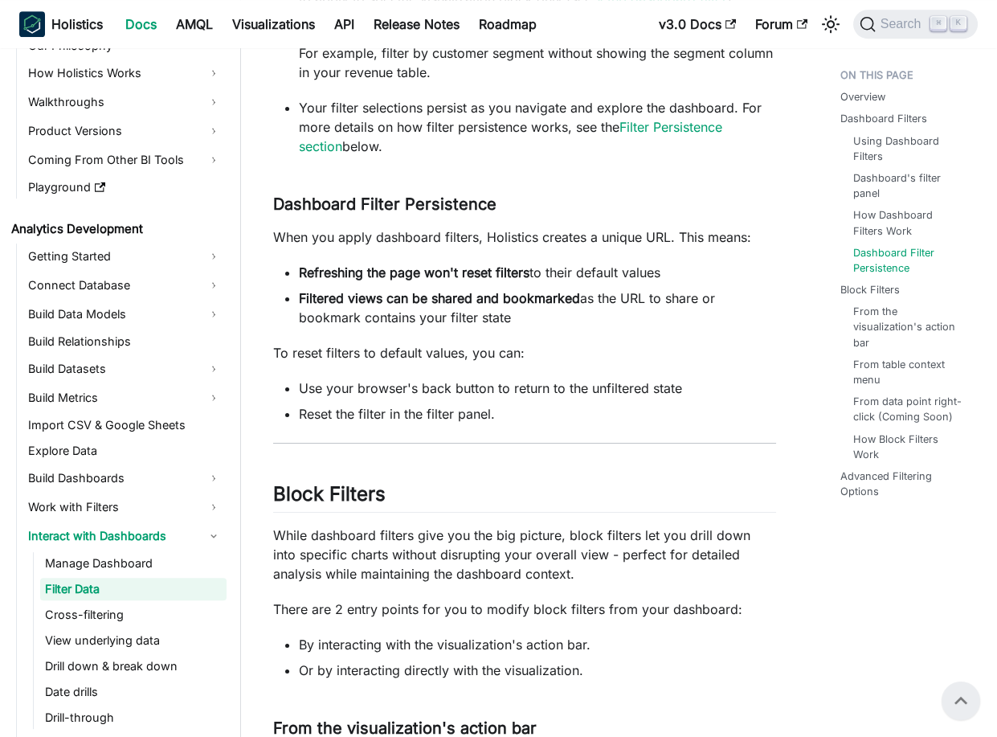
click at [296, 235] on p "When you apply dashboard filters, Holistics creates a unique URL. This means:" at bounding box center [524, 236] width 503 height 19
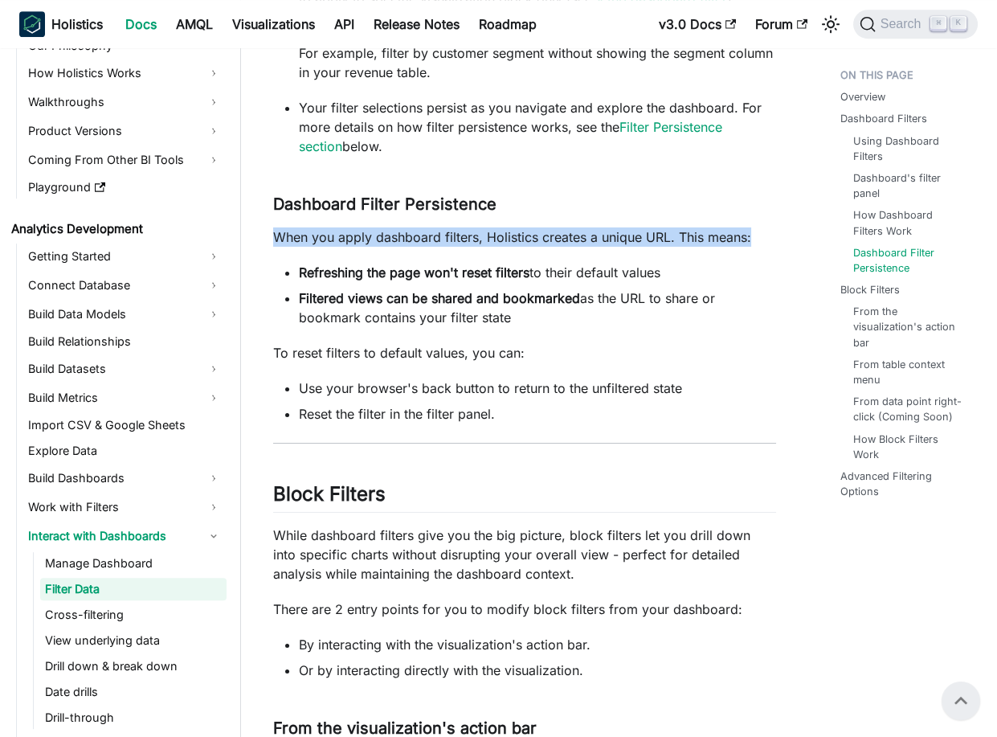
drag, startPoint x: 296, startPoint y: 235, endPoint x: 746, endPoint y: 239, distance: 449.9
click at [746, 239] on p "When you apply dashboard filters, Holistics creates a unique URL. This means:" at bounding box center [524, 236] width 503 height 19
click at [656, 237] on p "When you apply dashboard filters, Holistics creates a unique URL. This means:" at bounding box center [524, 236] width 503 height 19
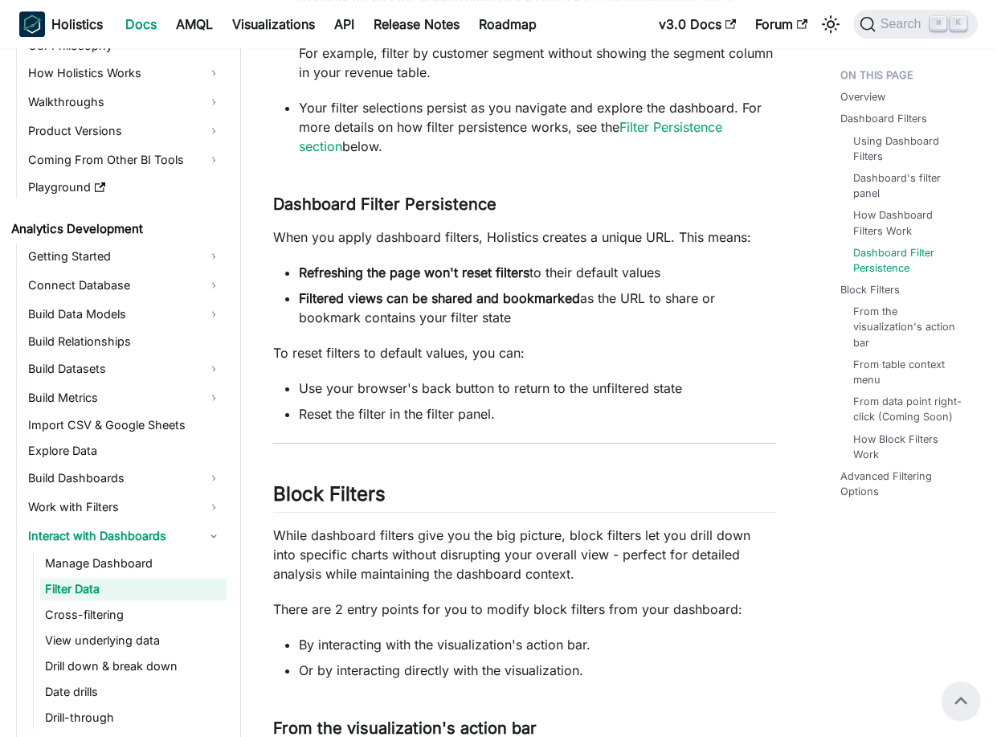
click at [768, 235] on p "When you apply dashboard filters, Holistics creates a unique URL. This means:" at bounding box center [524, 236] width 503 height 19
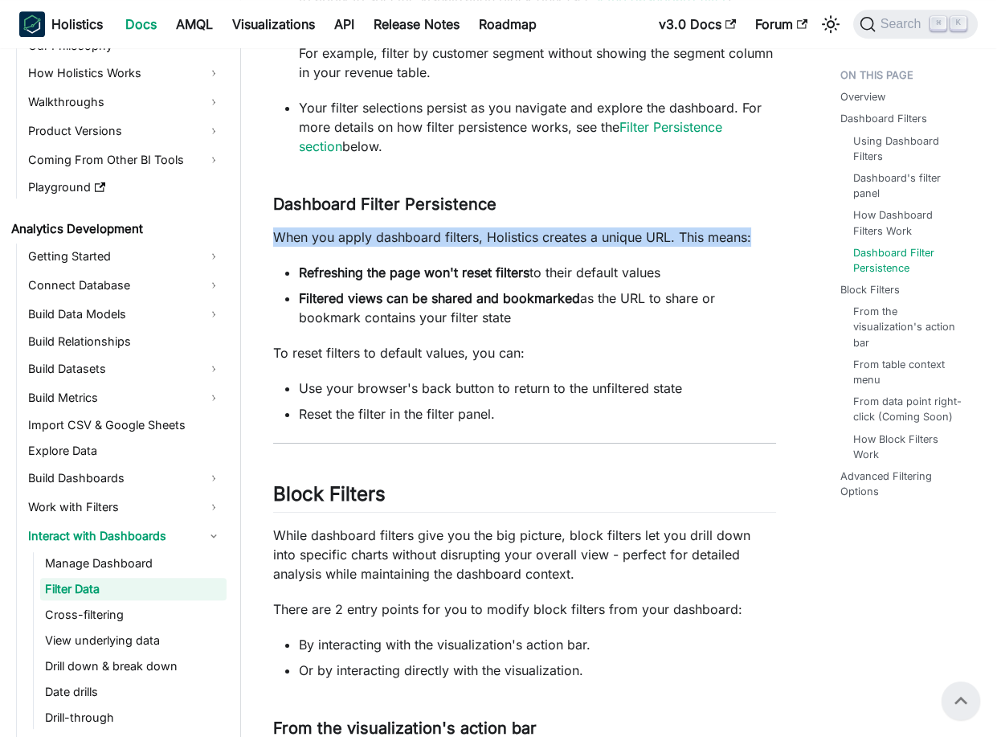
drag, startPoint x: 768, startPoint y: 235, endPoint x: 268, endPoint y: 234, distance: 500.5
click at [268, 234] on article "Analytics Development Interact with Dashboards Filter Data On this page Filter …" at bounding box center [524, 391] width 529 height 4054
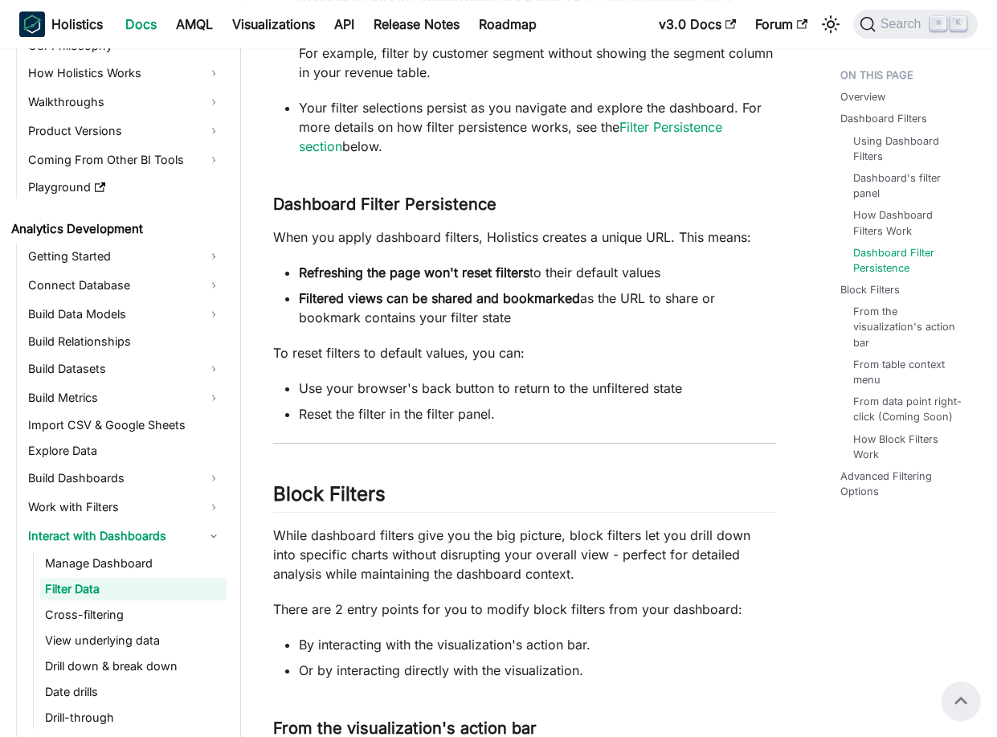
click at [319, 273] on strong "Refreshing the page won't reset filters" at bounding box center [414, 272] width 231 height 16
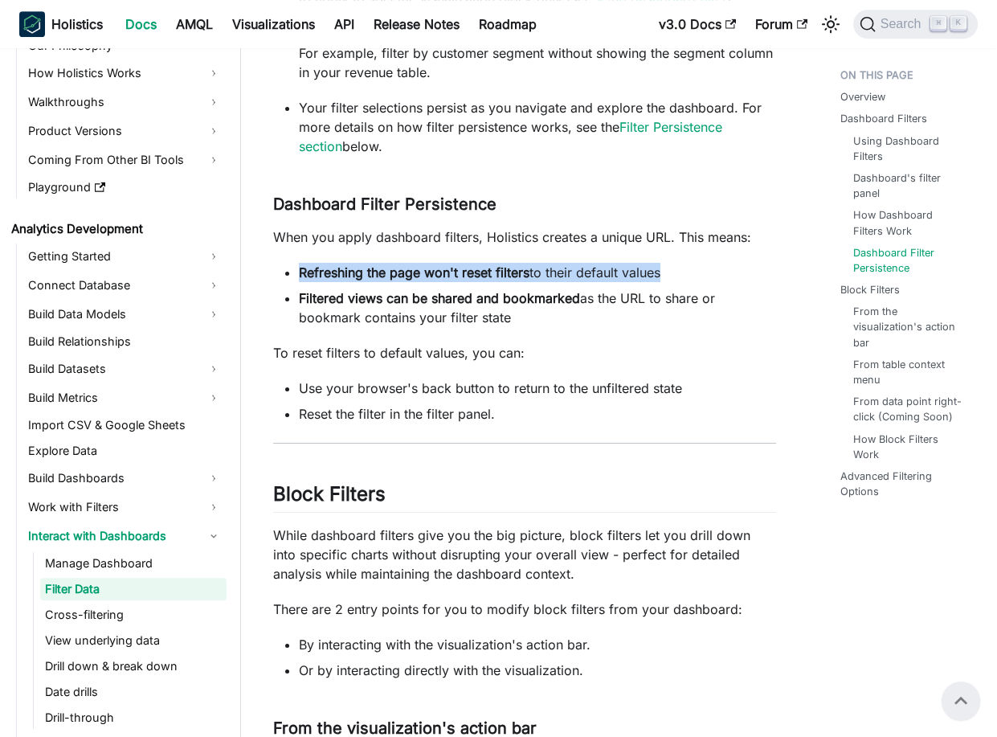
drag, startPoint x: 319, startPoint y: 273, endPoint x: 702, endPoint y: 270, distance: 383.2
click at [702, 270] on li "Refreshing the page won't reset filters to their default values" at bounding box center [537, 272] width 477 height 19
click at [301, 299] on strong "Filtered views can be shared and bookmarked" at bounding box center [439, 298] width 281 height 16
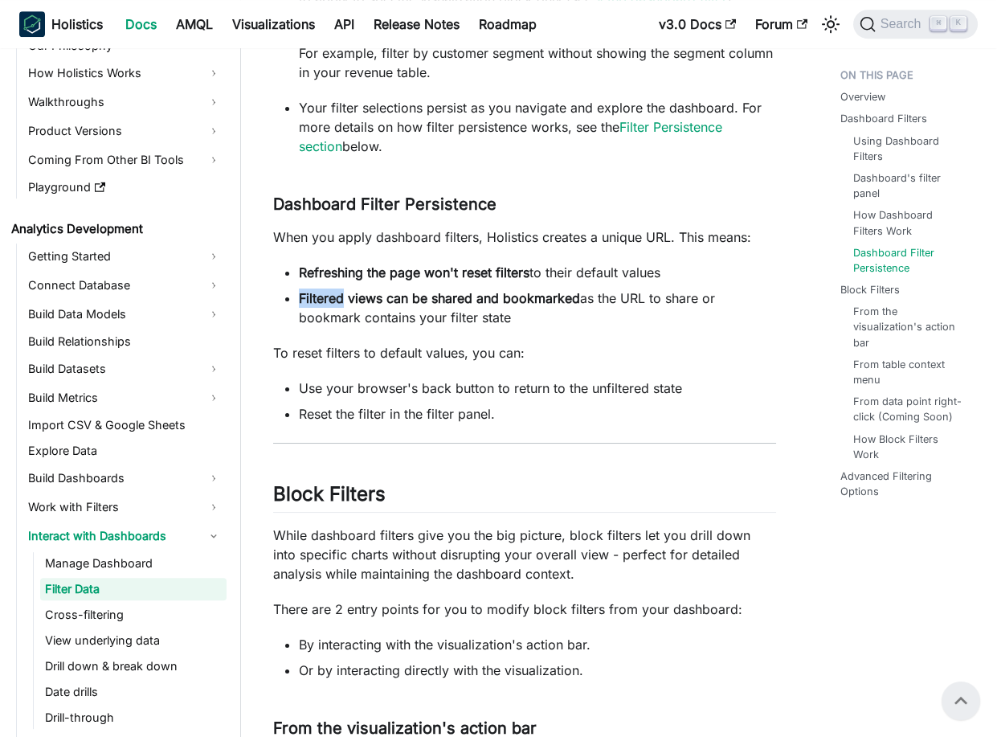
click at [301, 299] on strong "Filtered views can be shared and bookmarked" at bounding box center [439, 298] width 281 height 16
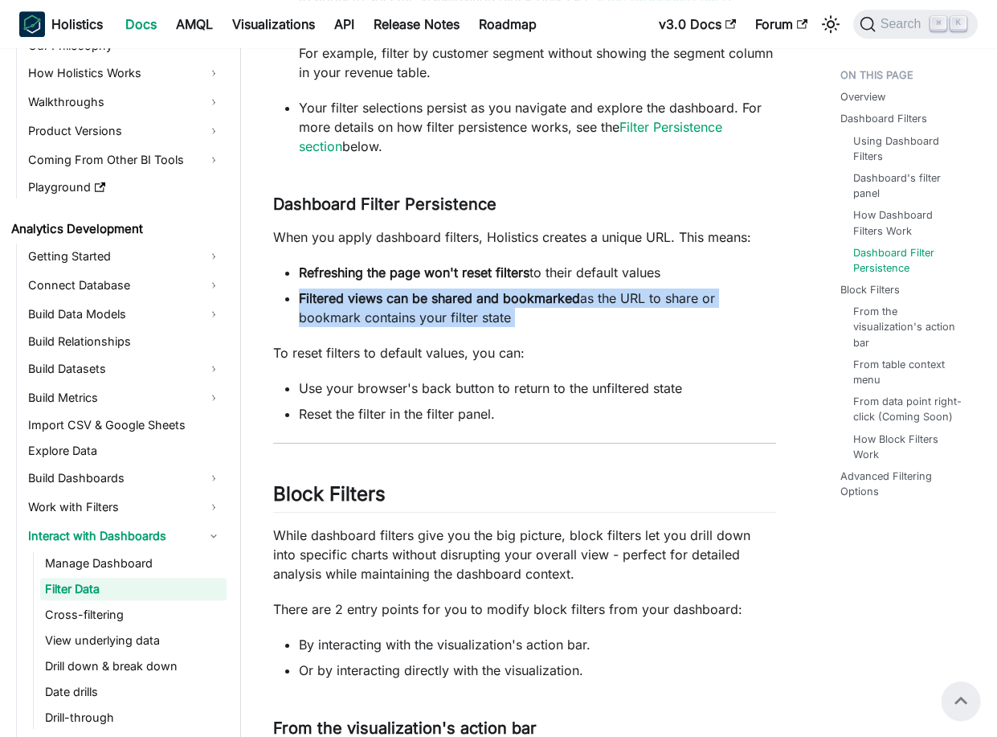
click at [301, 299] on strong "Filtered views can be shared and bookmarked" at bounding box center [439, 298] width 281 height 16
click at [428, 295] on strong "Filtered views can be shared and bookmarked" at bounding box center [439, 298] width 281 height 16
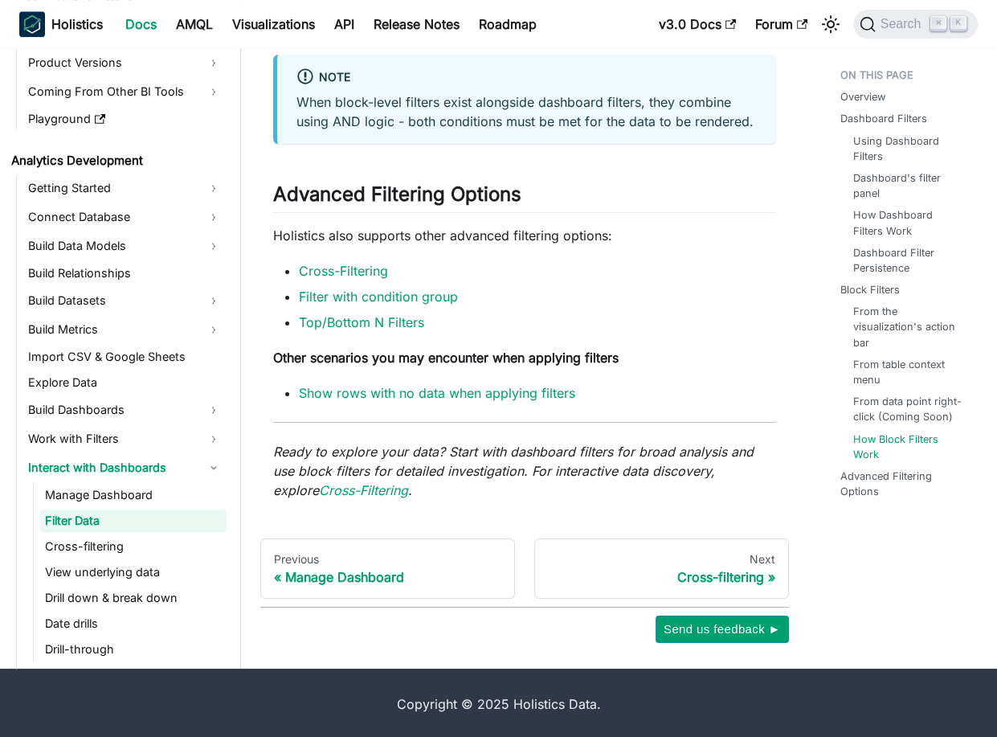
scroll to position [3637, 0]
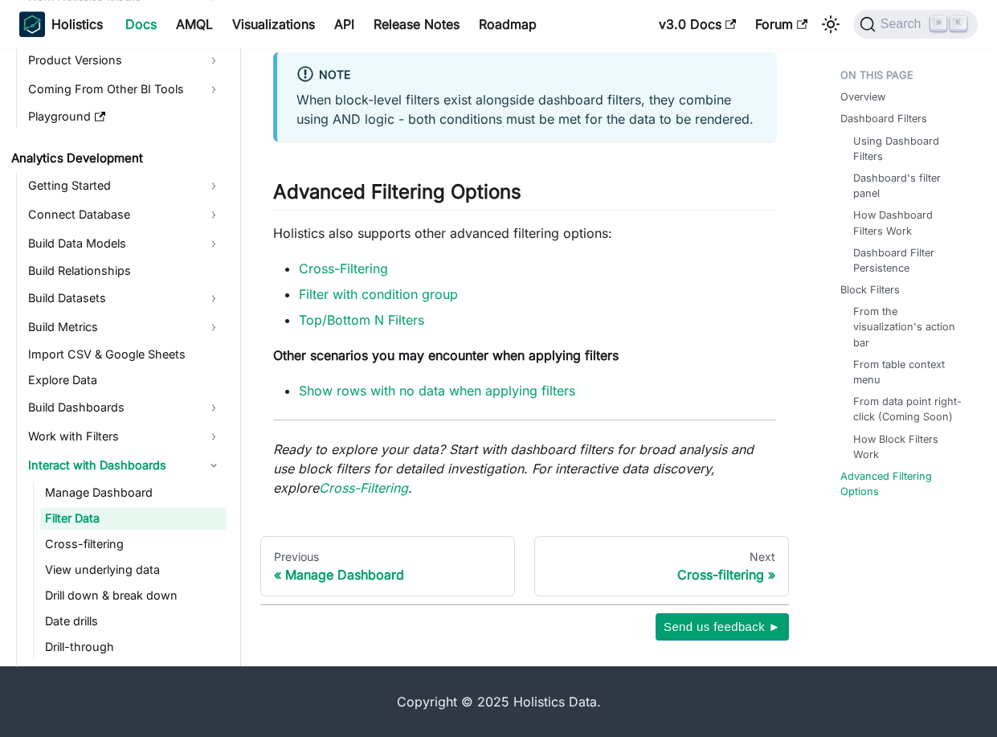
click at [428, 357] on strong "Other scenarios you may encounter when applying filters" at bounding box center [445, 355] width 345 height 16
click at [427, 357] on strong "Other scenarios you may encounter when applying filters" at bounding box center [445, 355] width 345 height 16
click at [505, 352] on strong "Other scenarios you may encounter when applying filters" at bounding box center [445, 355] width 345 height 16
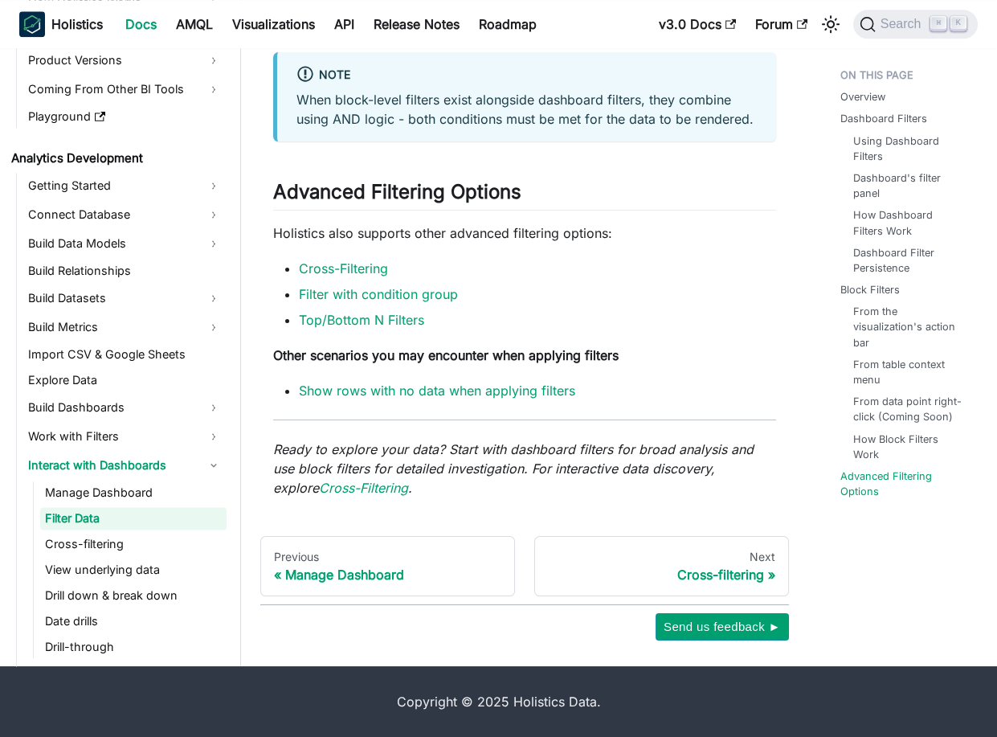
click at [474, 235] on p "Holistics also supports other advanced filtering options:" at bounding box center [524, 232] width 503 height 19
click at [541, 233] on p "Holistics also supports other advanced filtering options:" at bounding box center [524, 232] width 503 height 19
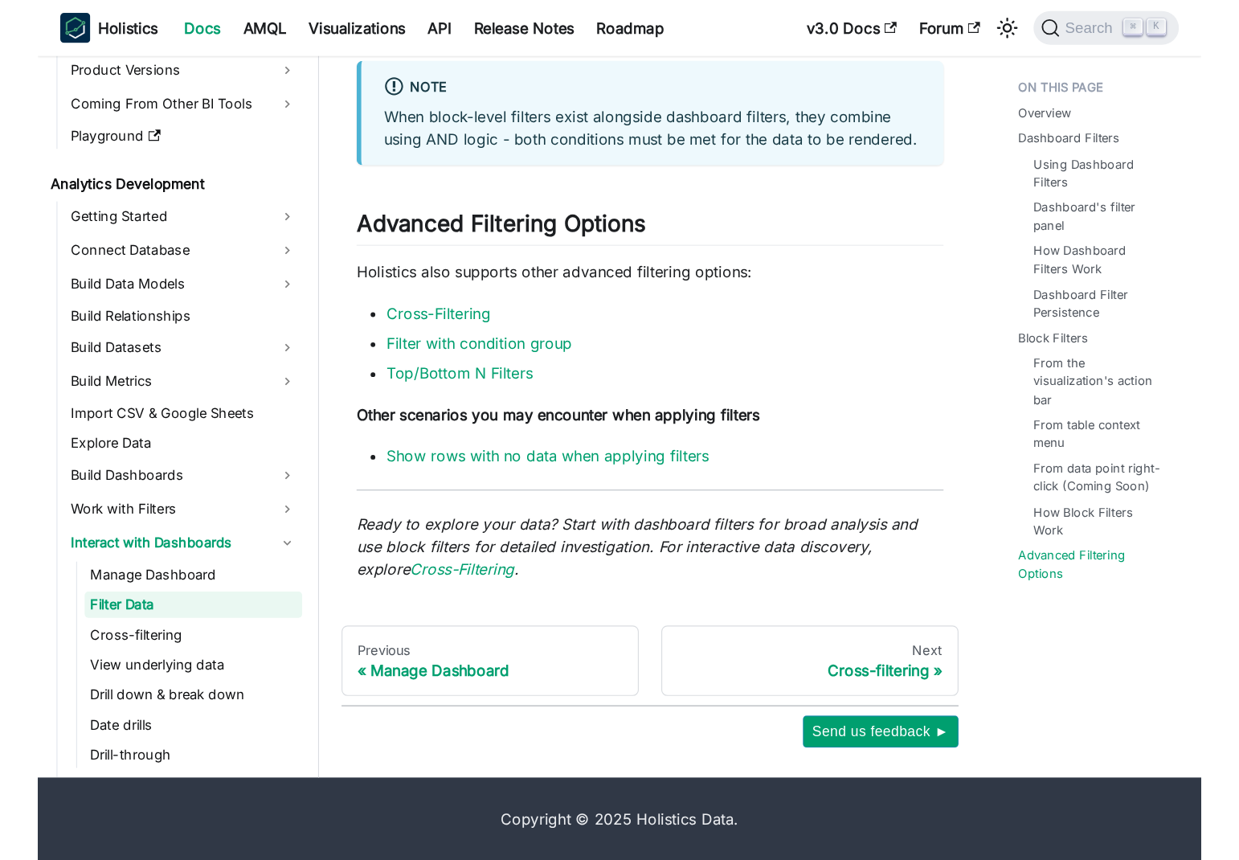
scroll to position [3626, 0]
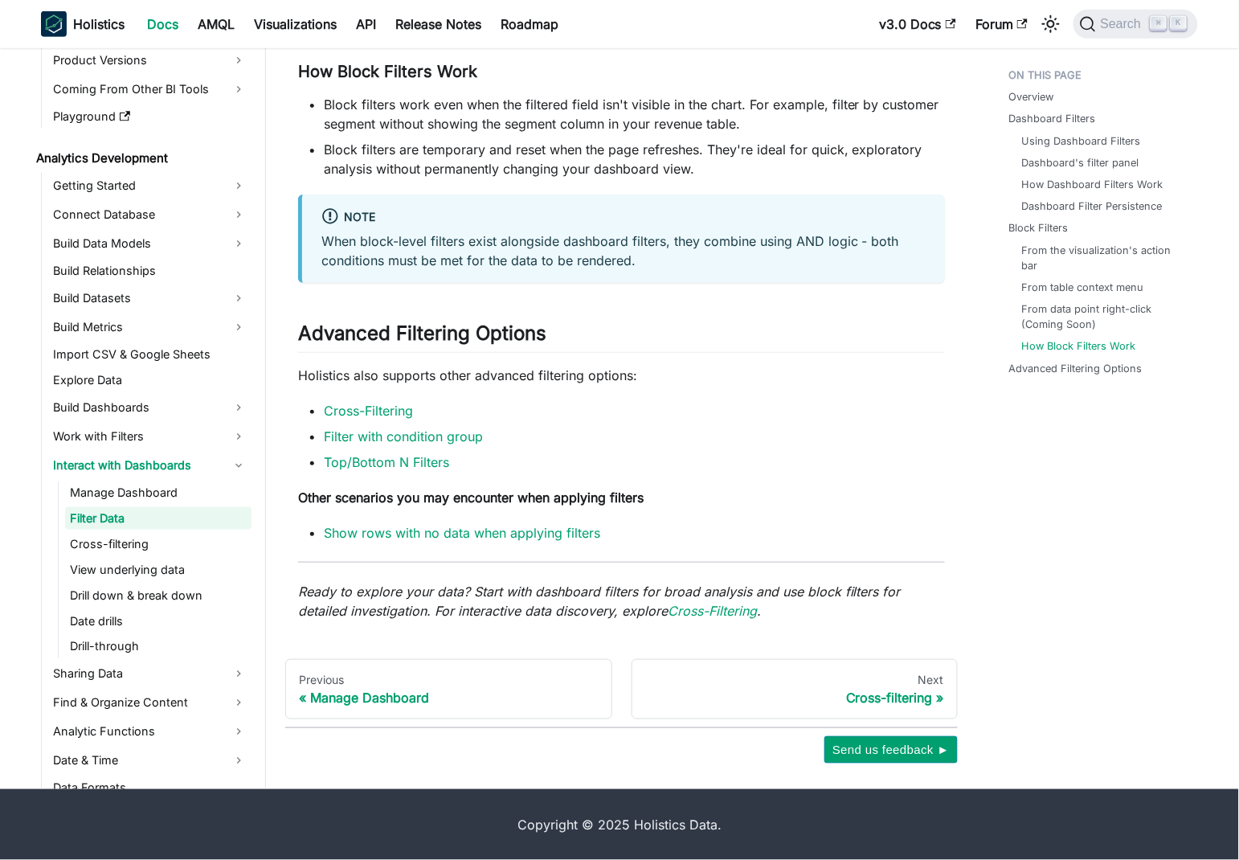
click at [679, 423] on ul "Cross-Filtering Filter with condition group Top/Bottom N Filters" at bounding box center [621, 436] width 647 height 71
